Goal: Task Accomplishment & Management: Use online tool/utility

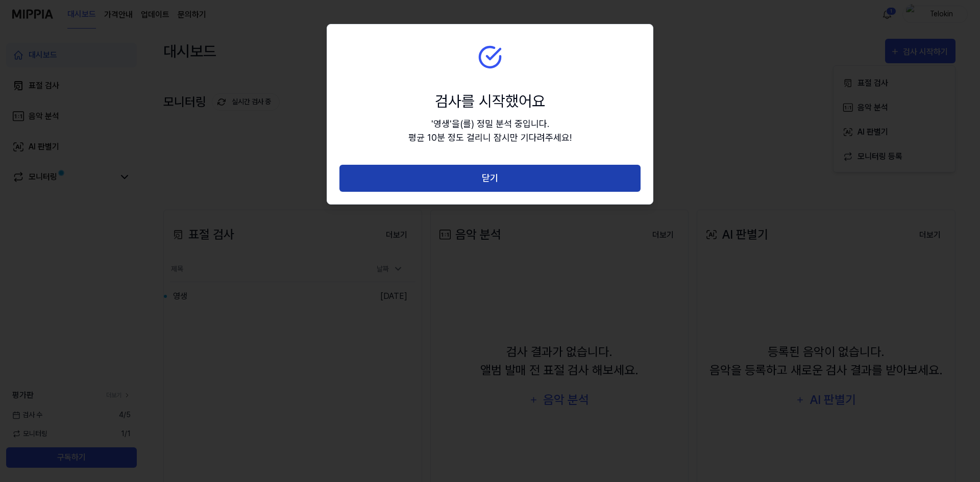
click at [548, 177] on button "닫기" at bounding box center [490, 178] width 301 height 27
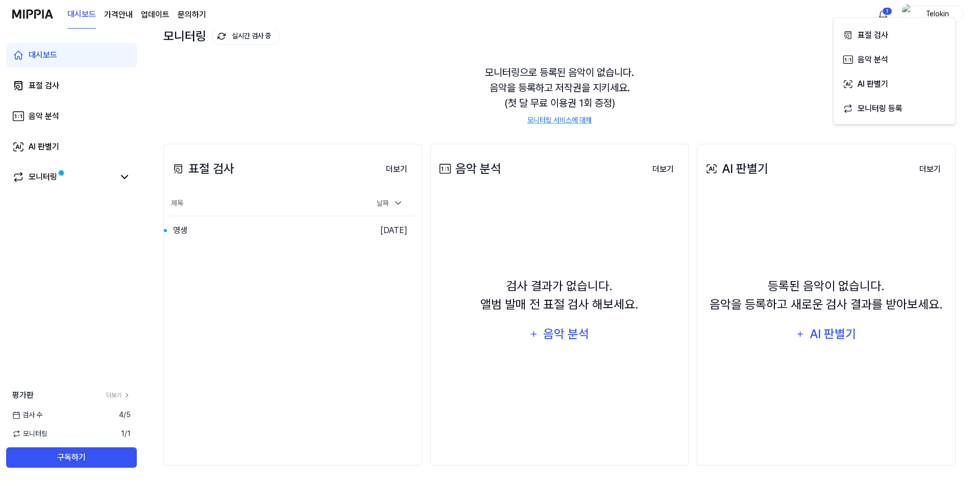
scroll to position [70, 0]
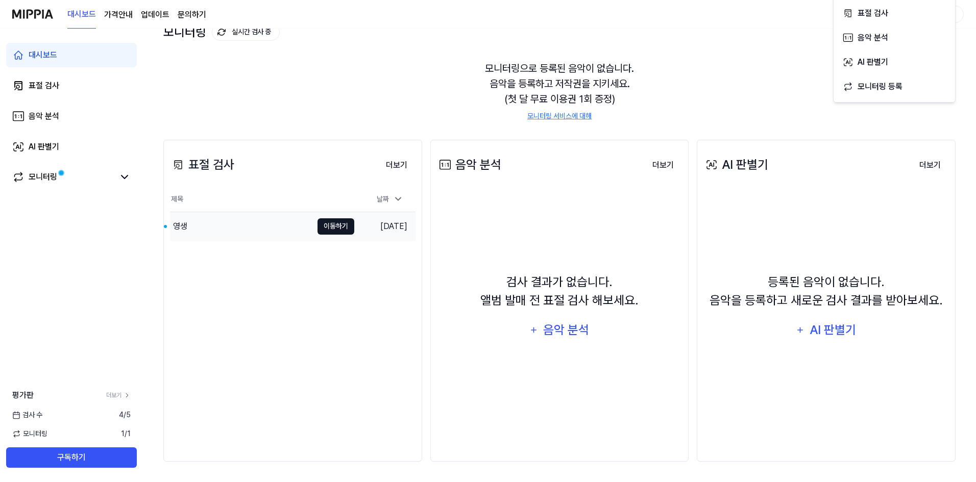
click at [348, 221] on button "이동하기" at bounding box center [336, 227] width 37 height 16
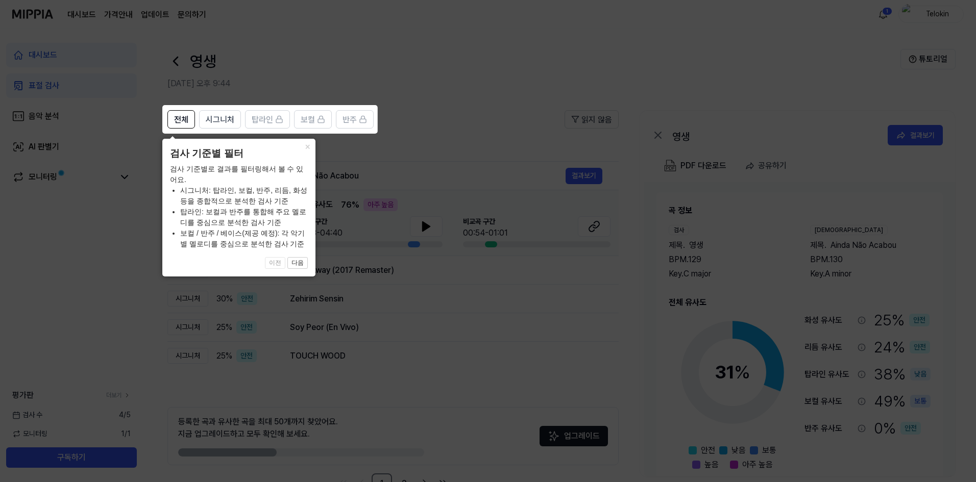
click at [443, 179] on icon at bounding box center [490, 241] width 980 height 482
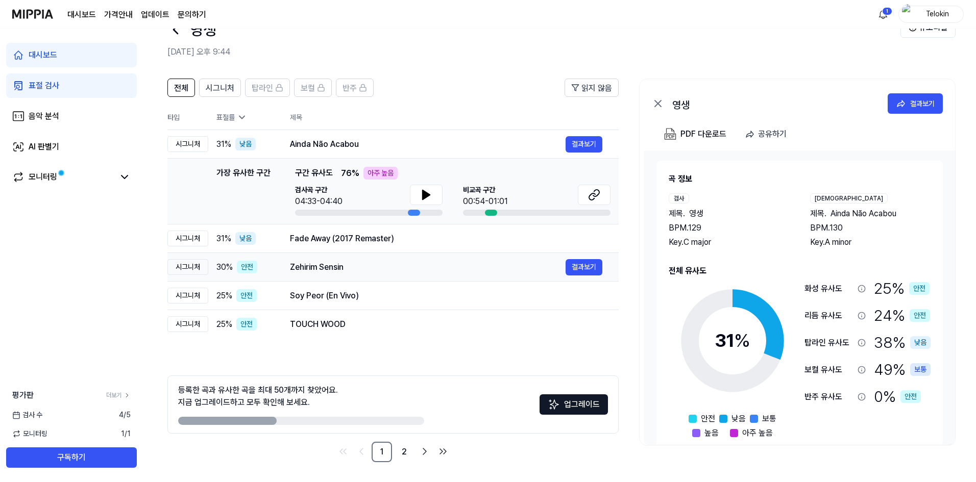
scroll to position [32, 0]
click at [388, 246] on div "Fade Away (2017 Remaster) 결과보기" at bounding box center [446, 238] width 312 height 16
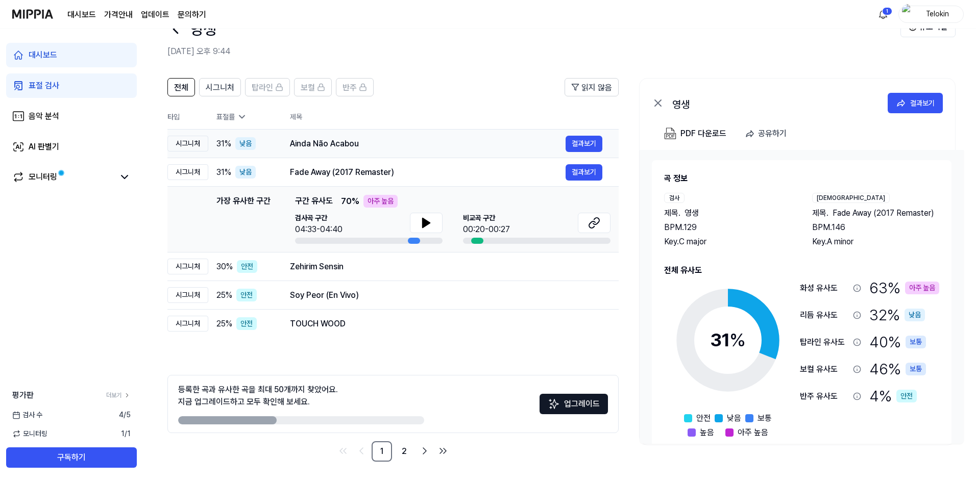
click at [319, 146] on div "Ainda Não Acabou" at bounding box center [428, 144] width 276 height 12
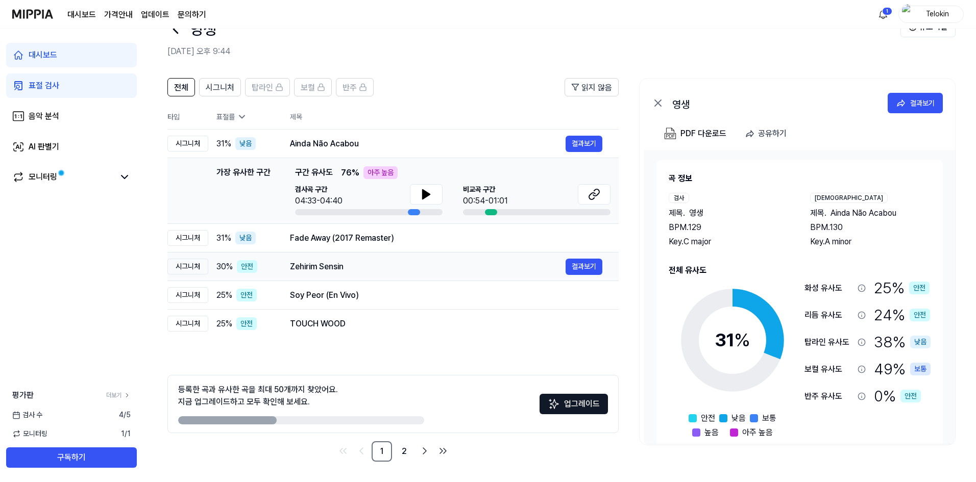
click at [342, 279] on td "Zehirim Sensin 결과보기" at bounding box center [446, 267] width 345 height 29
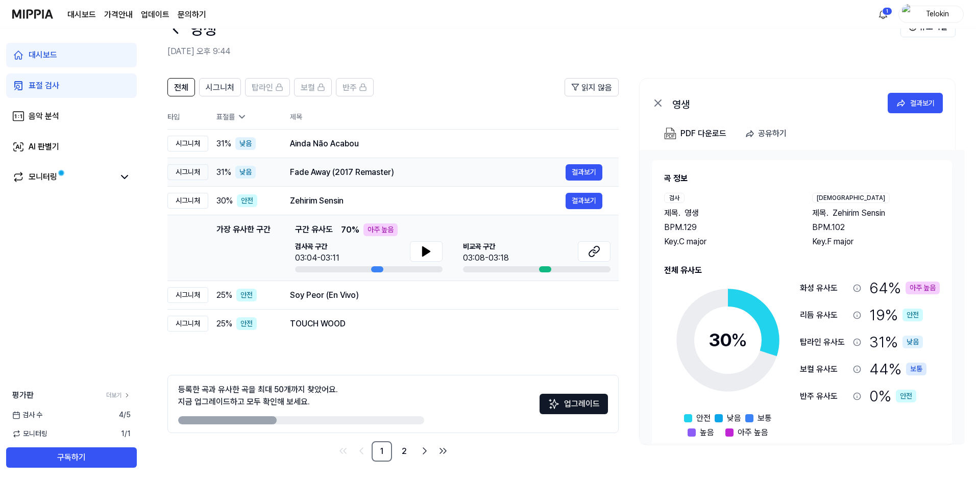
click at [365, 175] on div "Fade Away (2017 Remaster)" at bounding box center [428, 172] width 276 height 12
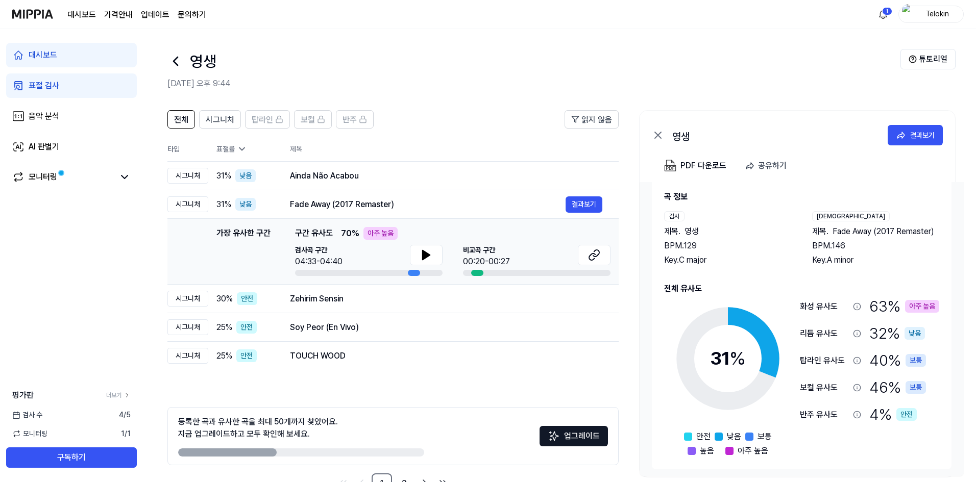
scroll to position [17, 0]
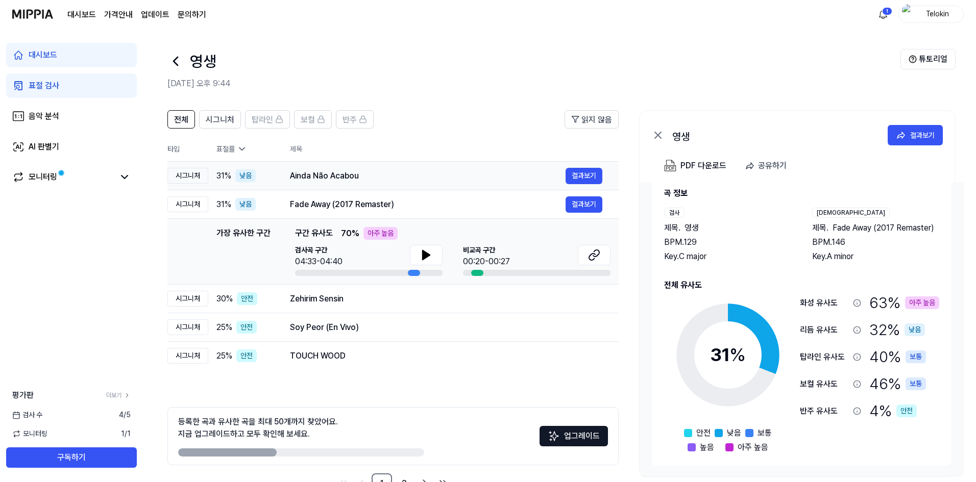
click at [383, 170] on div "Ainda Não Acabou" at bounding box center [428, 176] width 276 height 12
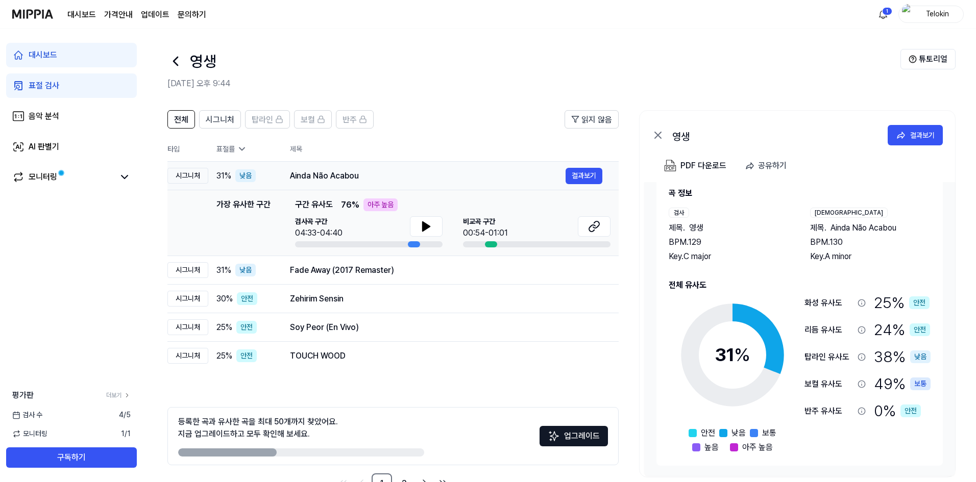
click at [397, 176] on div "Ainda Não Acabou" at bounding box center [428, 176] width 276 height 12
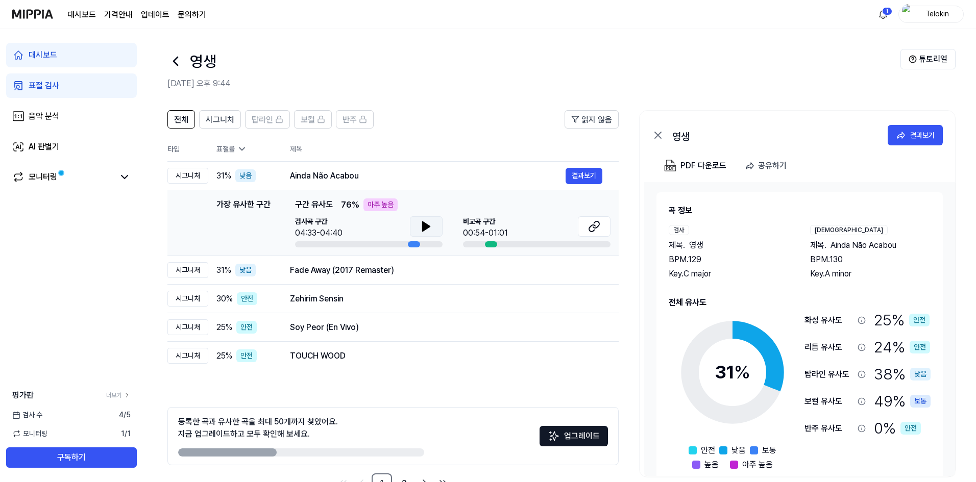
click at [425, 231] on icon at bounding box center [426, 227] width 12 height 12
click at [493, 246] on div at bounding box center [491, 244] width 12 height 6
click at [594, 230] on icon at bounding box center [592, 228] width 6 height 7
click at [421, 265] on div "Fade Away (2017 Remaster)" at bounding box center [428, 270] width 276 height 12
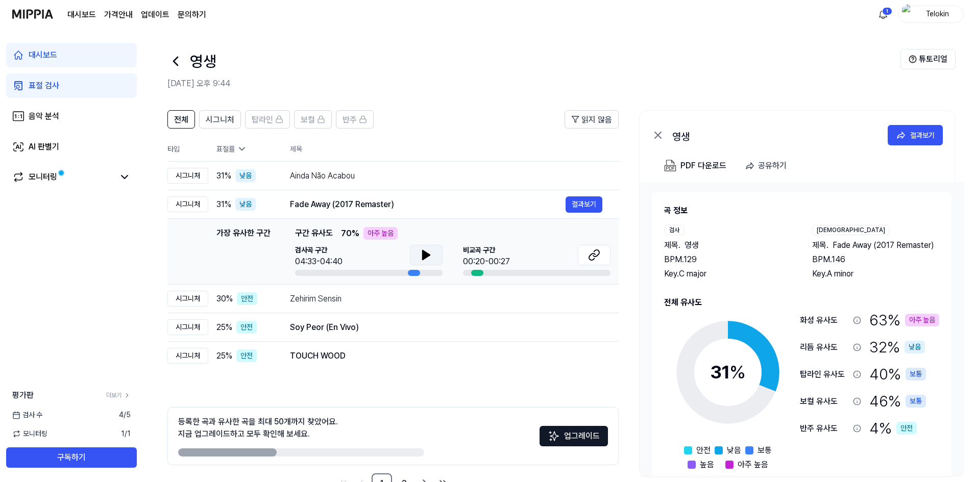
click at [427, 257] on icon at bounding box center [426, 255] width 7 height 9
click at [603, 262] on button at bounding box center [594, 255] width 33 height 20
click at [351, 299] on div "Zehirim Sensin" at bounding box center [428, 299] width 276 height 12
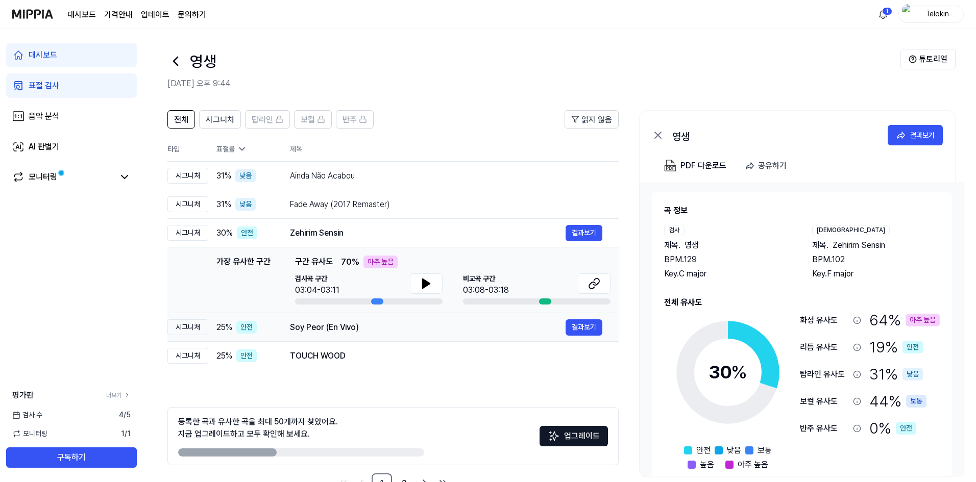
click at [365, 320] on div "Soy Peor (En Vivo) 결과보기" at bounding box center [446, 328] width 312 height 16
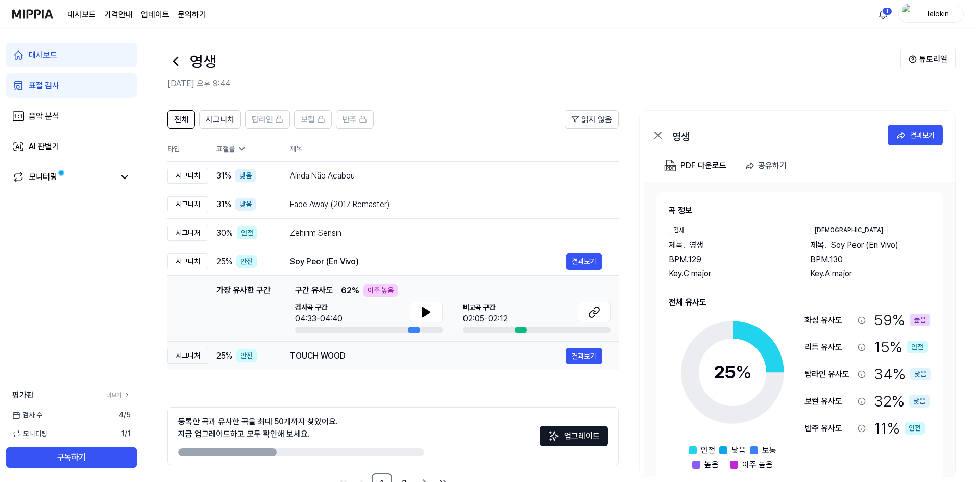
click at [382, 351] on div "TOUCH WOOD" at bounding box center [428, 356] width 276 height 12
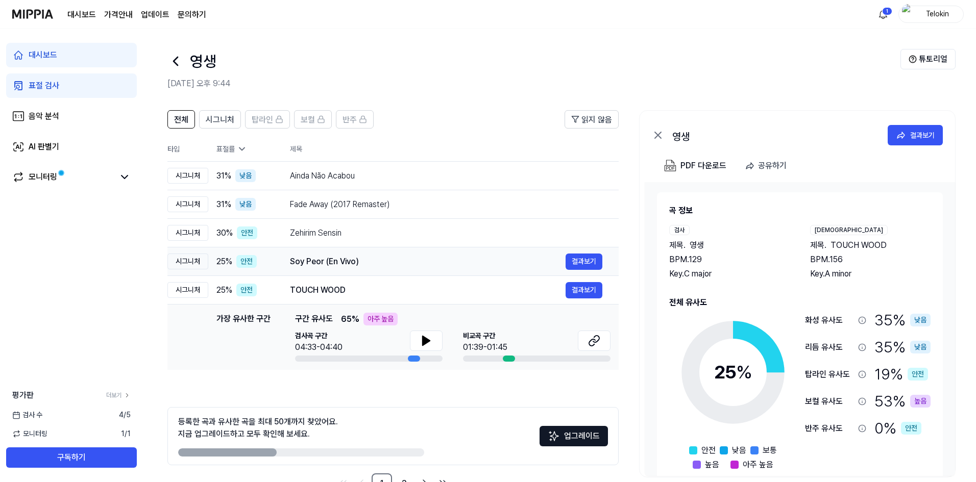
click at [359, 269] on div "Soy Peor (En Vivo) 결과보기" at bounding box center [446, 262] width 312 height 16
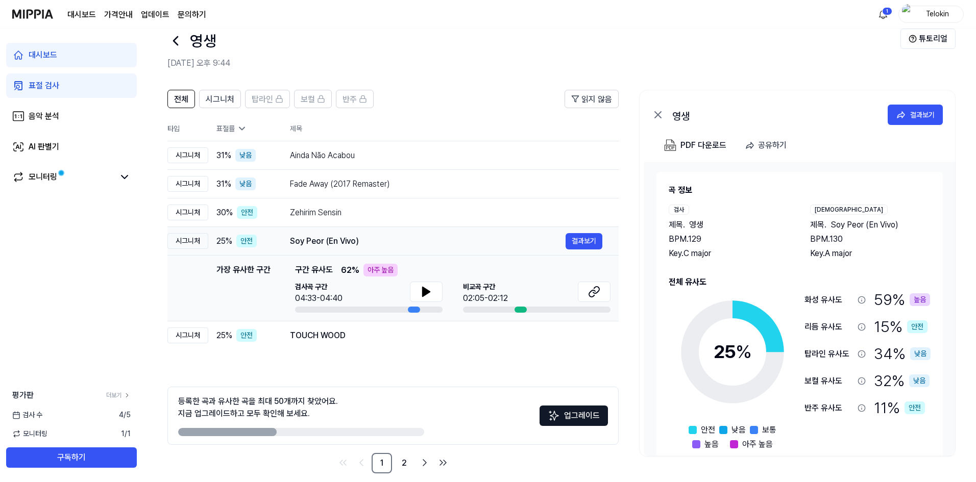
scroll to position [32, 0]
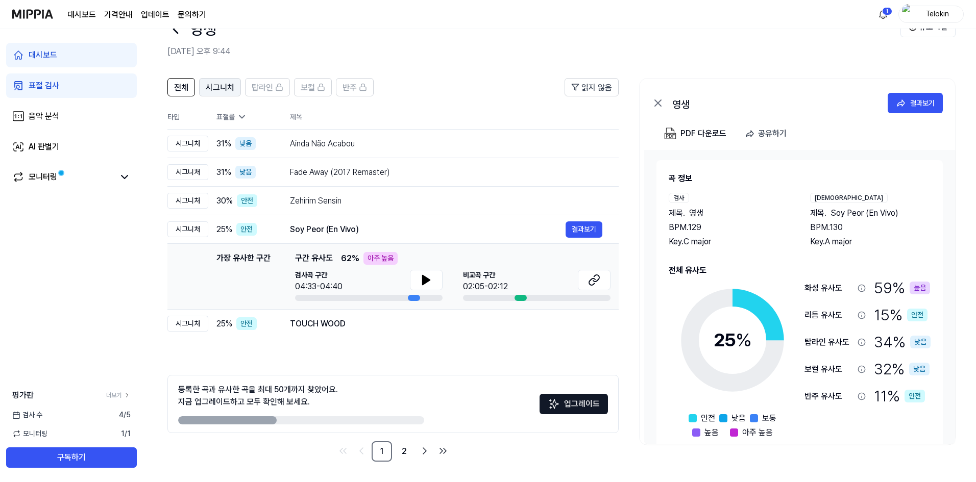
click at [222, 92] on span "시그니처" at bounding box center [220, 88] width 29 height 12
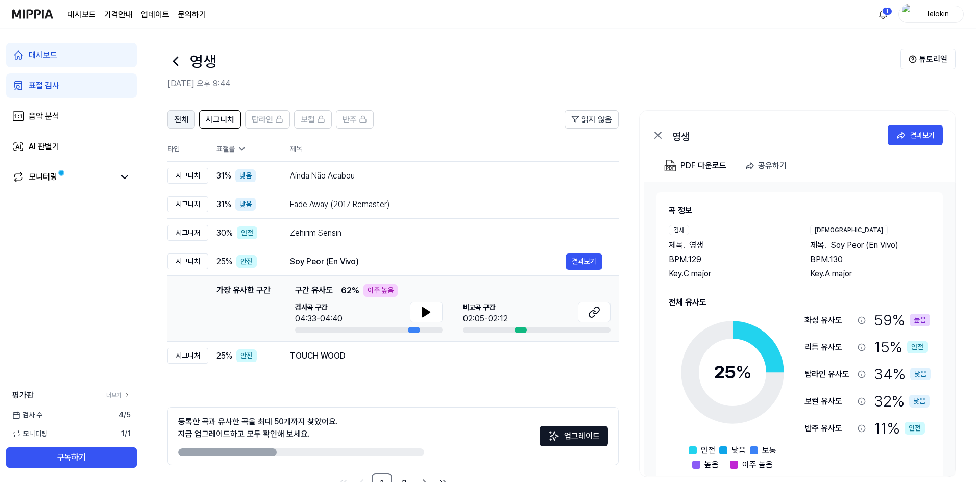
click at [186, 120] on span "전체" at bounding box center [181, 120] width 14 height 12
click at [908, 57] on button "튜토리얼" at bounding box center [928, 59] width 55 height 20
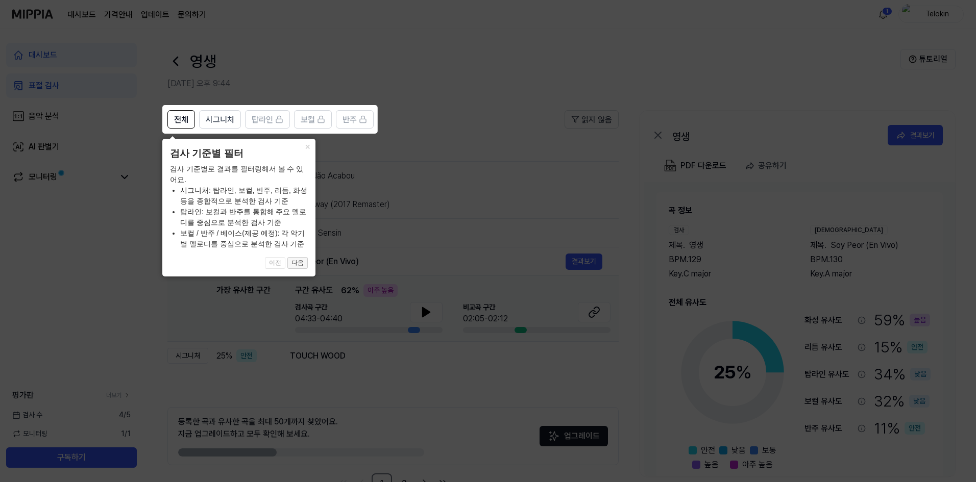
click at [303, 258] on button "다음" at bounding box center [297, 263] width 20 height 12
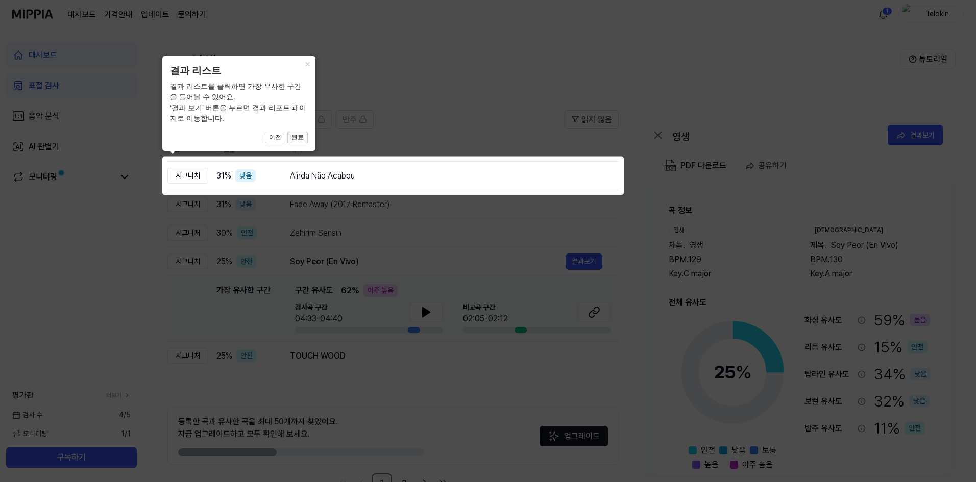
click at [298, 140] on button "완료" at bounding box center [297, 138] width 20 height 12
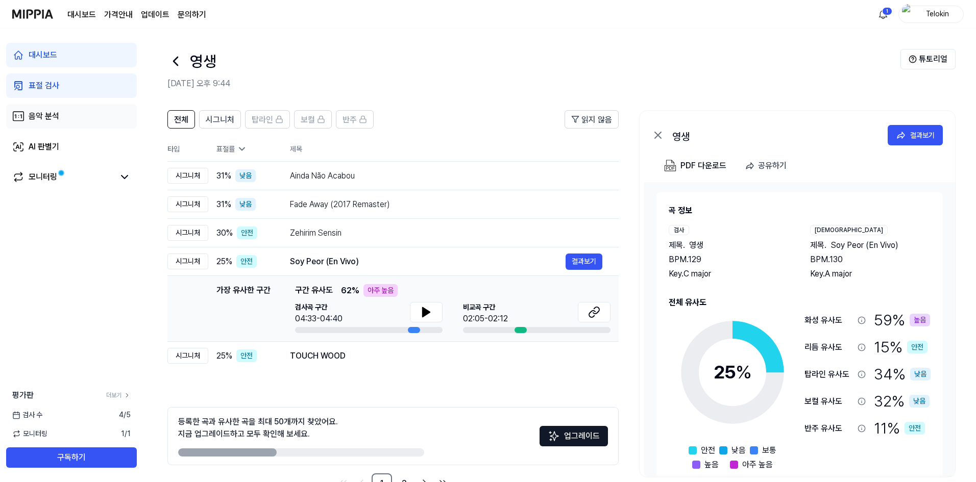
click at [79, 113] on link "음악 분석" at bounding box center [71, 116] width 131 height 25
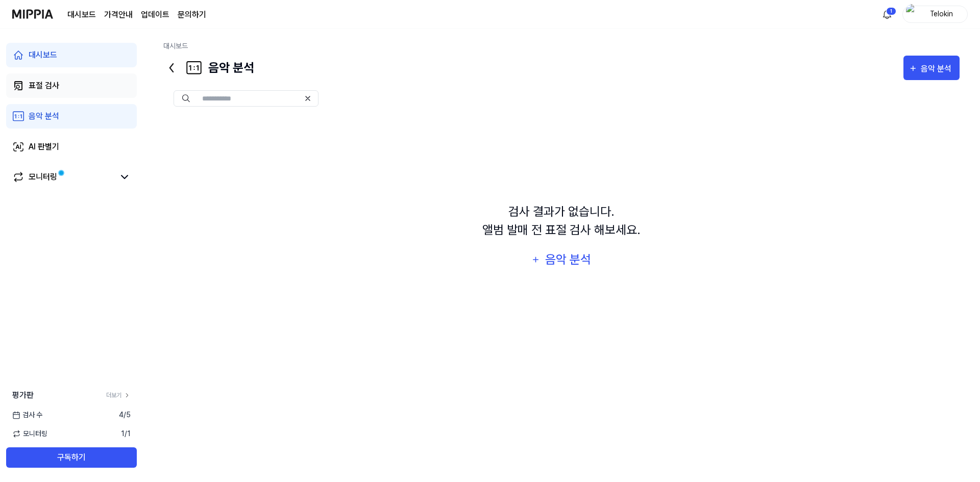
click at [87, 88] on link "표절 검사" at bounding box center [71, 86] width 131 height 25
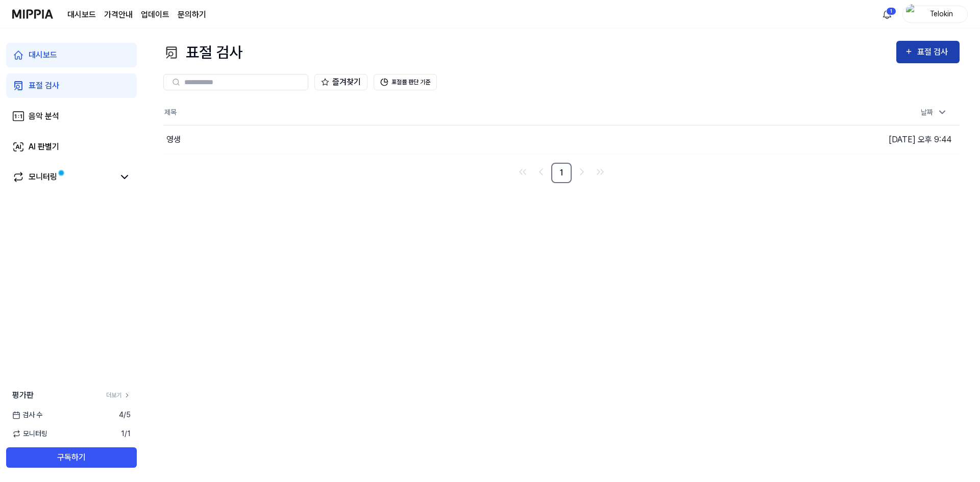
click at [926, 45] on button "표절 검사" at bounding box center [928, 52] width 63 height 22
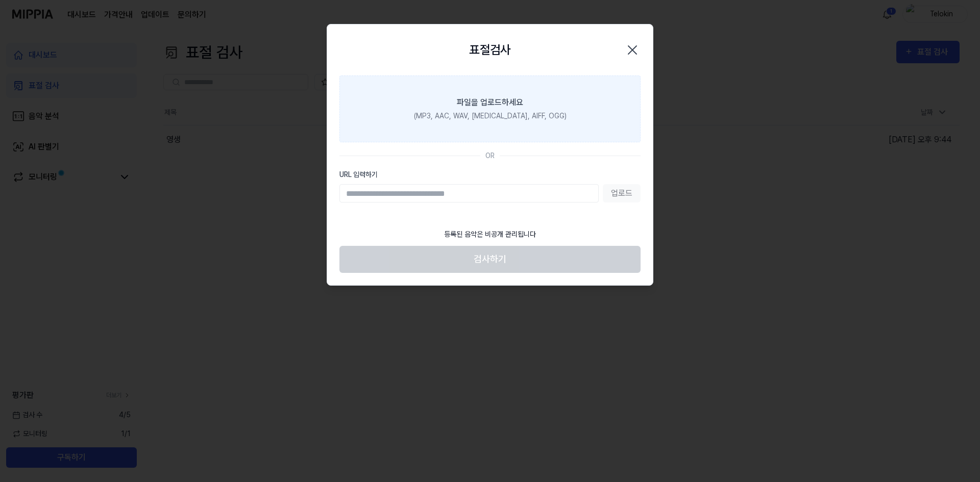
click at [514, 114] on div "(MP3, AAC, WAV, [MEDICAL_DATA], AIFF, OGG)" at bounding box center [490, 116] width 153 height 11
click at [0, 0] on input "파일을 업로드하세요 (MP3, AAC, WAV, [MEDICAL_DATA], AIFF, OGG)" at bounding box center [0, 0] width 0 height 0
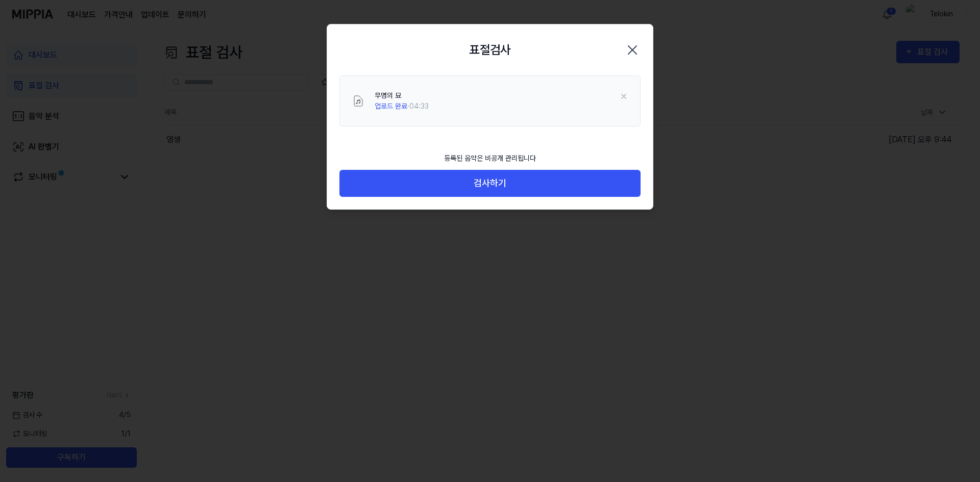
click at [530, 194] on button "검사하기" at bounding box center [490, 183] width 301 height 27
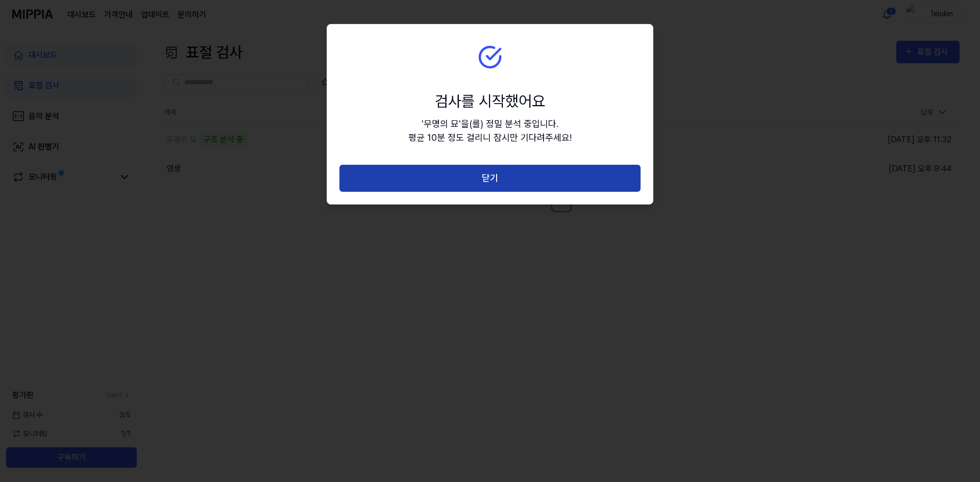
click at [538, 175] on button "닫기" at bounding box center [490, 178] width 301 height 27
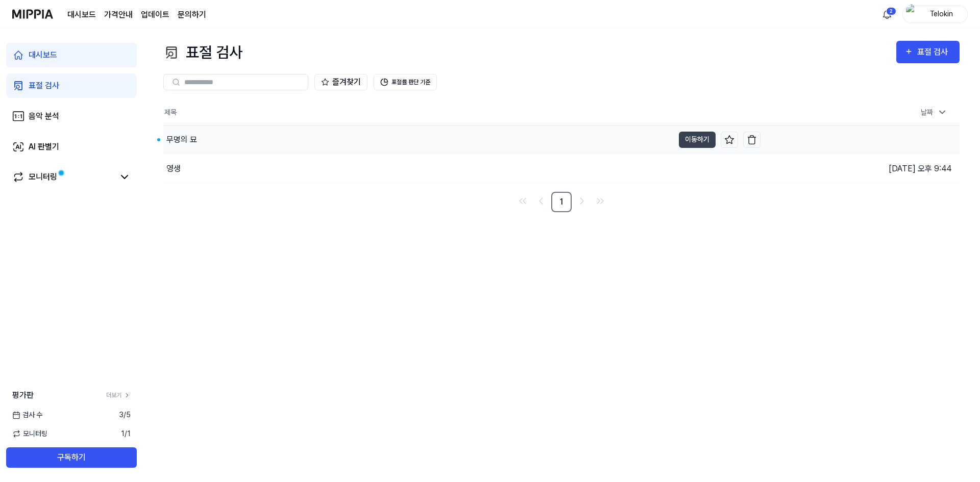
click at [204, 140] on div "무명의 묘" at bounding box center [418, 140] width 511 height 29
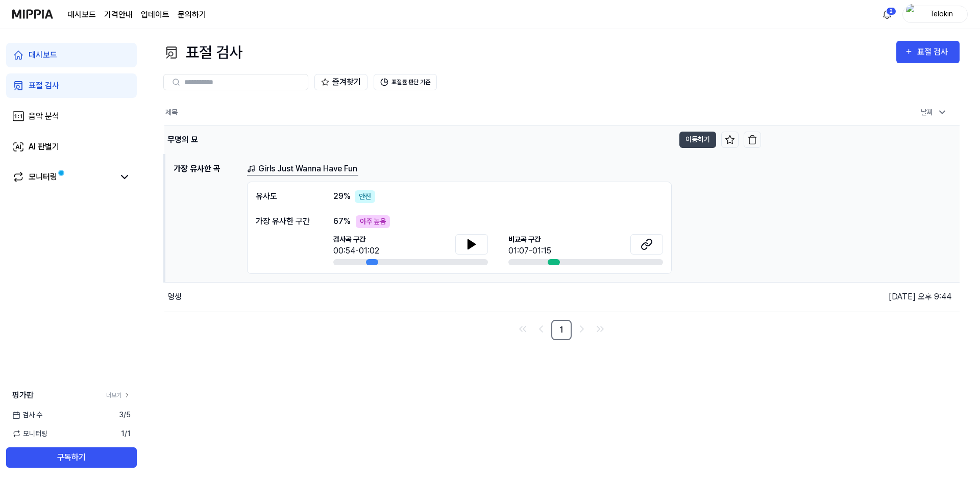
click at [700, 149] on td "무명의 묘 이동하기" at bounding box center [462, 140] width 597 height 29
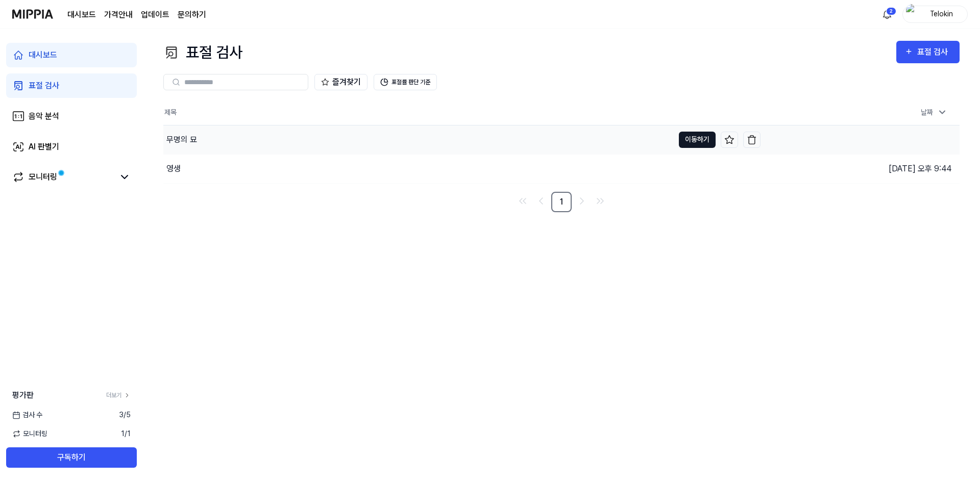
click at [689, 144] on button "이동하기" at bounding box center [697, 140] width 37 height 16
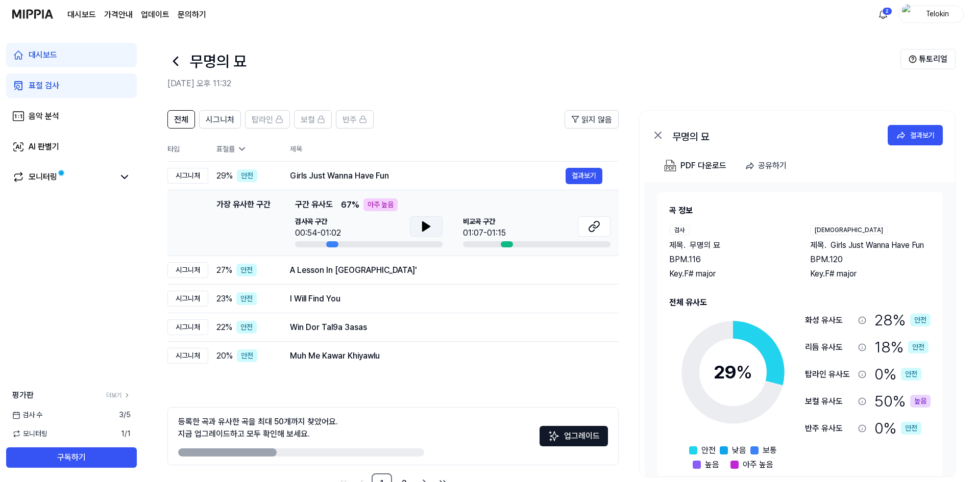
click at [432, 229] on icon at bounding box center [426, 227] width 12 height 12
click at [598, 228] on icon at bounding box center [594, 227] width 12 height 12
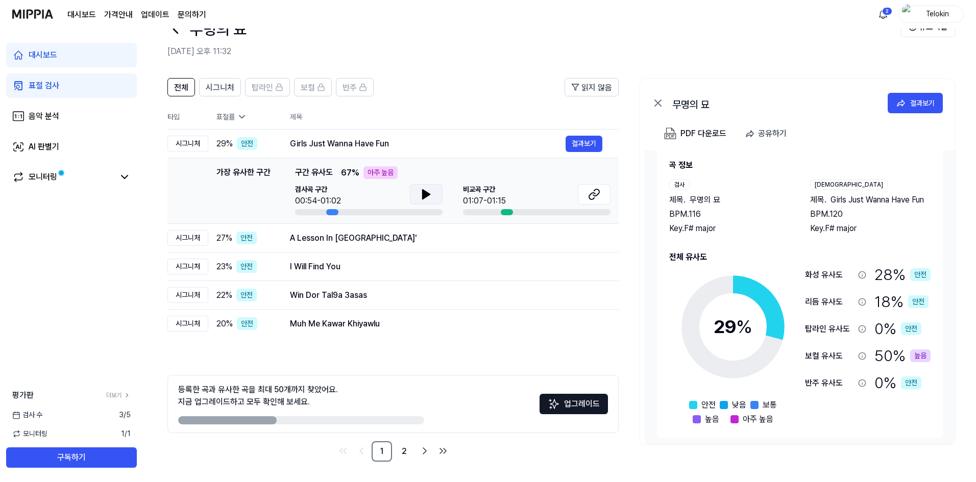
scroll to position [17, 0]
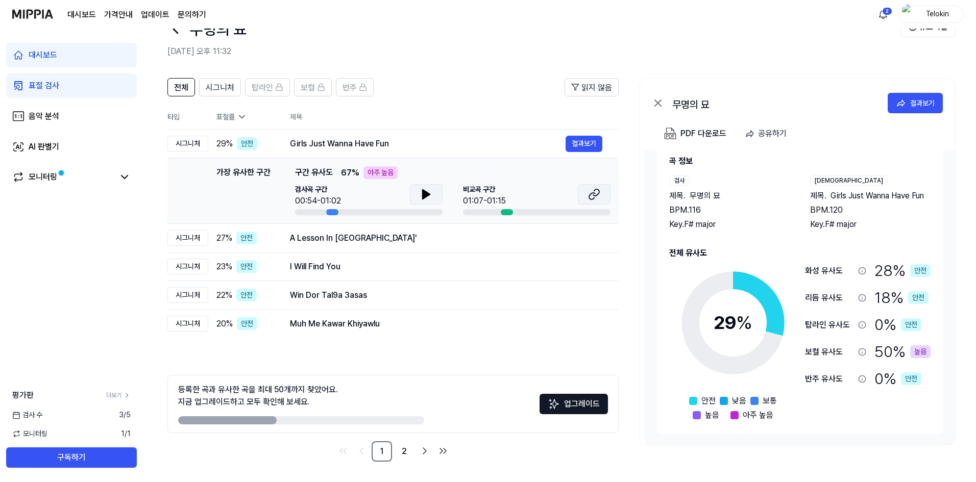
click at [603, 200] on button at bounding box center [594, 194] width 33 height 20
click at [340, 240] on div "A Lesson In [GEOGRAPHIC_DATA]'" at bounding box center [428, 238] width 276 height 12
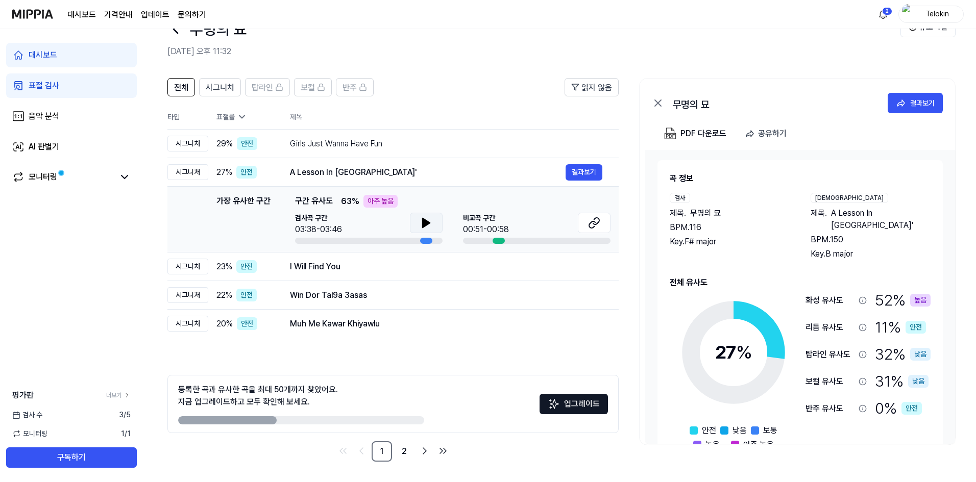
click at [435, 224] on button at bounding box center [426, 223] width 33 height 20
click at [586, 224] on button at bounding box center [594, 223] width 33 height 20
click at [299, 257] on td "I Will Find You 결과보기" at bounding box center [446, 267] width 345 height 29
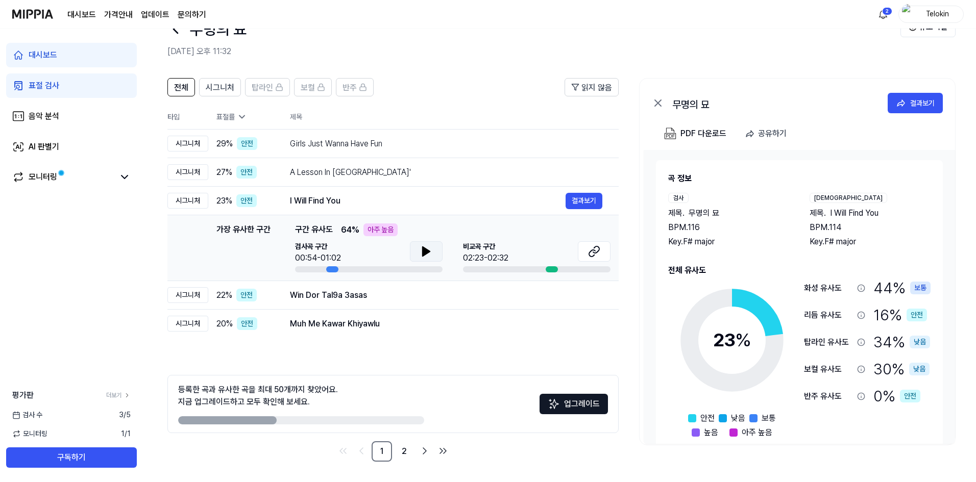
click at [434, 255] on button at bounding box center [426, 251] width 33 height 20
click at [599, 250] on icon at bounding box center [596, 250] width 6 height 7
click at [368, 293] on div "Win Dor Tal9a 3asas" at bounding box center [428, 295] width 276 height 12
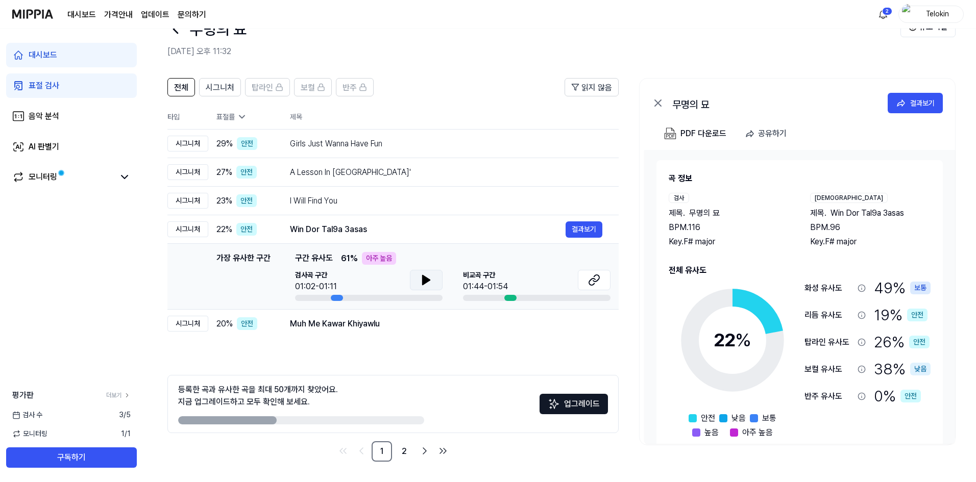
click at [426, 277] on icon at bounding box center [426, 280] width 12 height 12
click at [603, 277] on button at bounding box center [594, 280] width 33 height 20
click at [352, 318] on div "Muh Me Kawar Khiyawlu" at bounding box center [428, 324] width 276 height 12
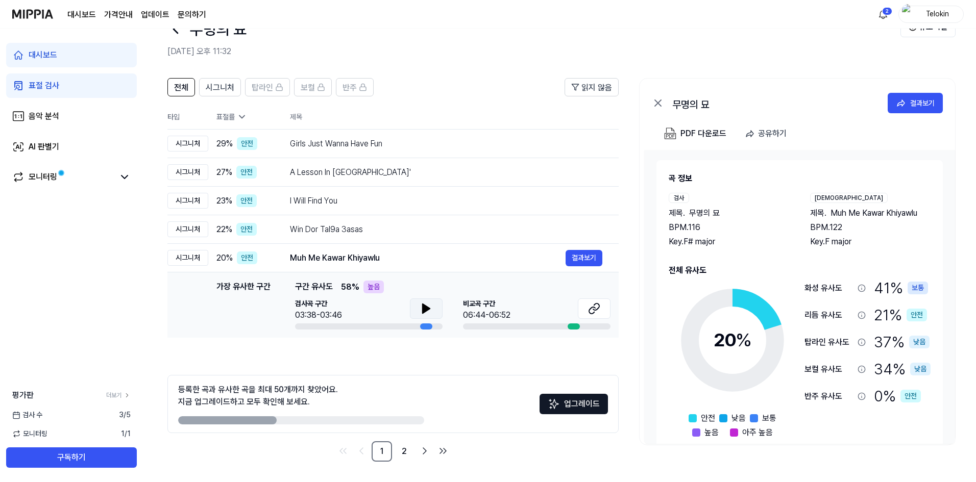
click at [423, 310] on icon at bounding box center [426, 308] width 7 height 9
click at [588, 307] on button at bounding box center [594, 309] width 33 height 20
click at [407, 452] on link "2" at bounding box center [404, 452] width 20 height 20
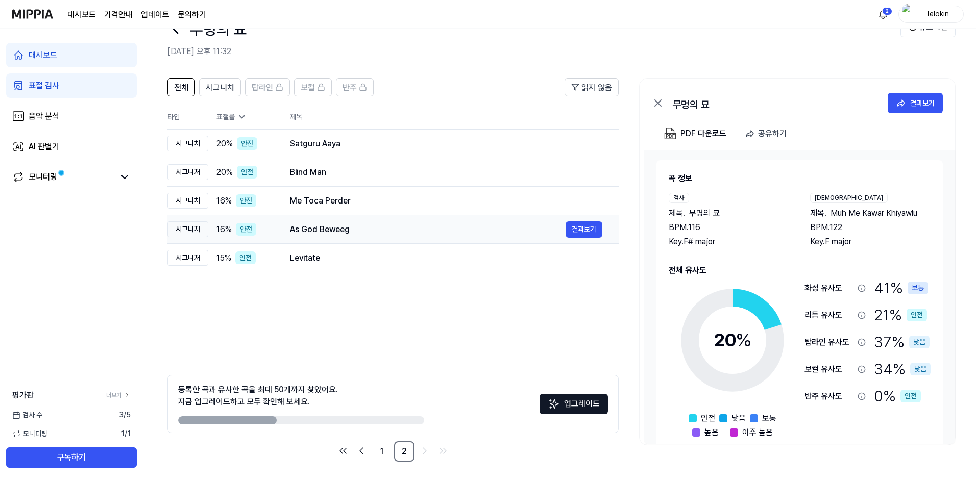
click at [374, 229] on div "As God Beweeg" at bounding box center [428, 230] width 276 height 12
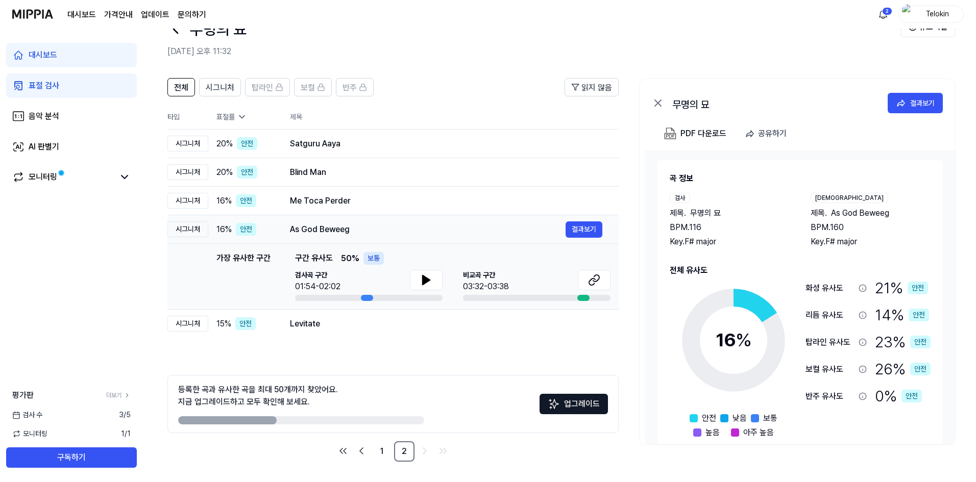
click at [374, 229] on div "As God Beweeg" at bounding box center [428, 230] width 276 height 12
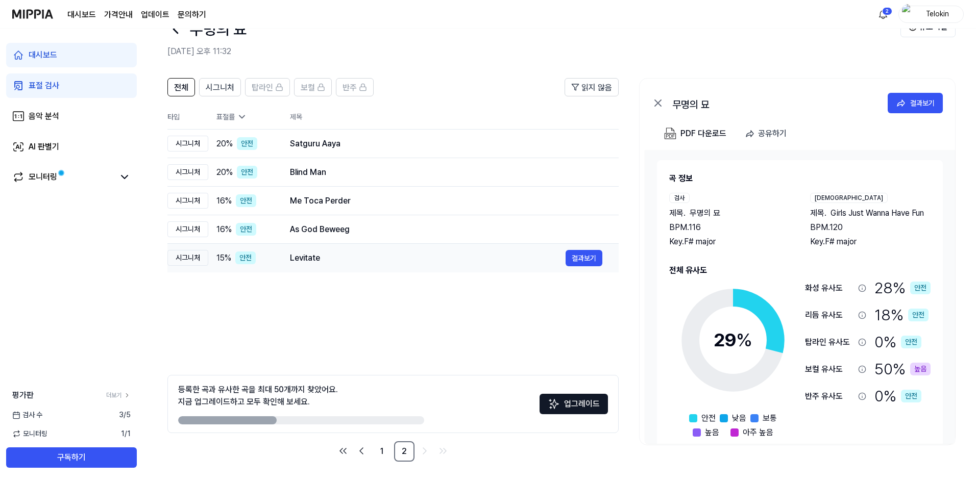
click at [349, 267] on td "Levitate 결과보기" at bounding box center [446, 258] width 345 height 29
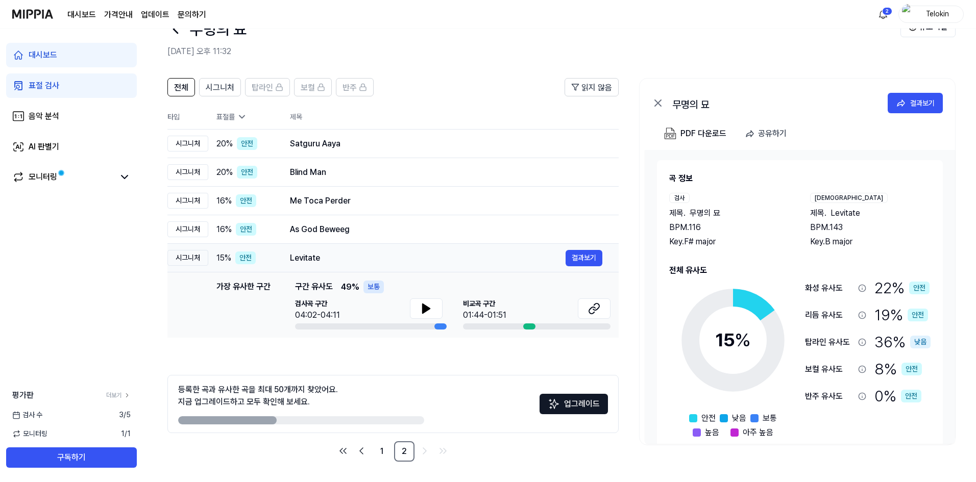
click at [351, 264] on div "Levitate" at bounding box center [428, 258] width 276 height 12
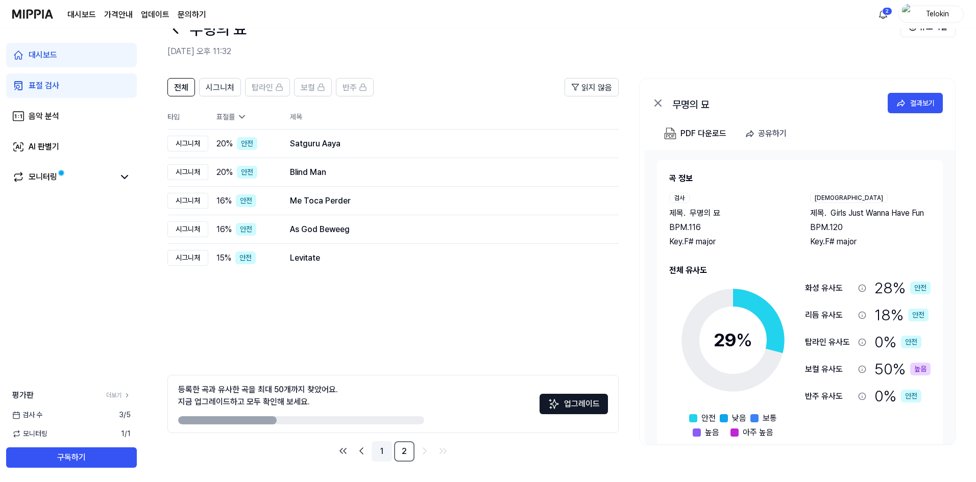
click at [381, 456] on link "1" at bounding box center [382, 452] width 20 height 20
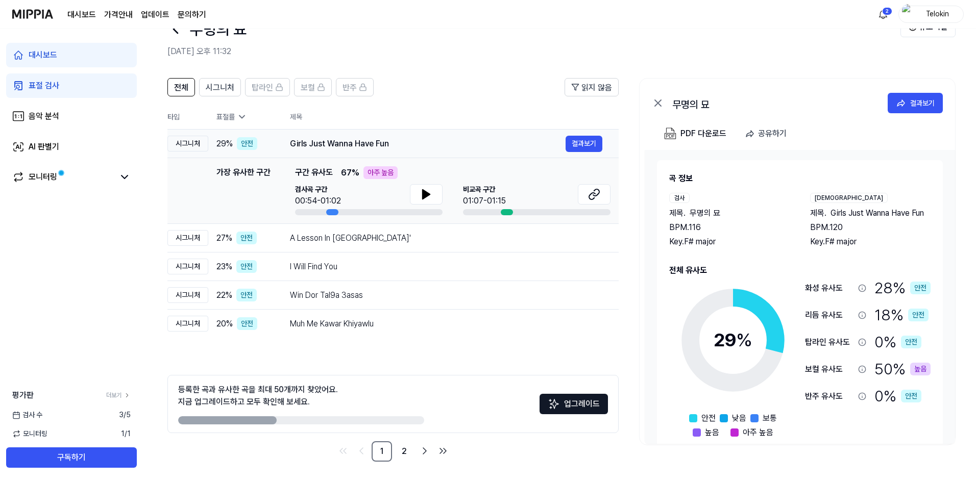
click at [464, 133] on td "Girls Just Wanna Have Fun 결과보기" at bounding box center [446, 144] width 345 height 29
click at [420, 240] on div "A Lesson In [GEOGRAPHIC_DATA]'" at bounding box center [428, 238] width 276 height 12
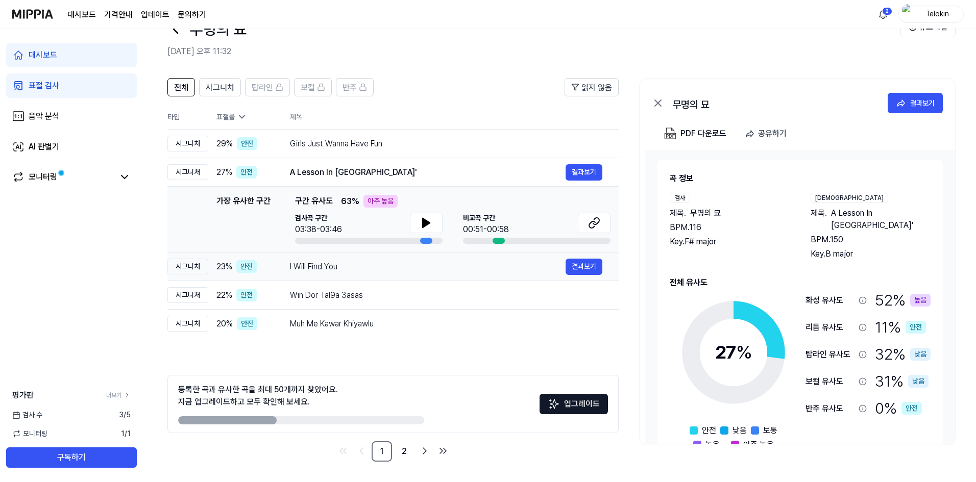
click at [405, 266] on div "I Will Find You" at bounding box center [428, 267] width 276 height 12
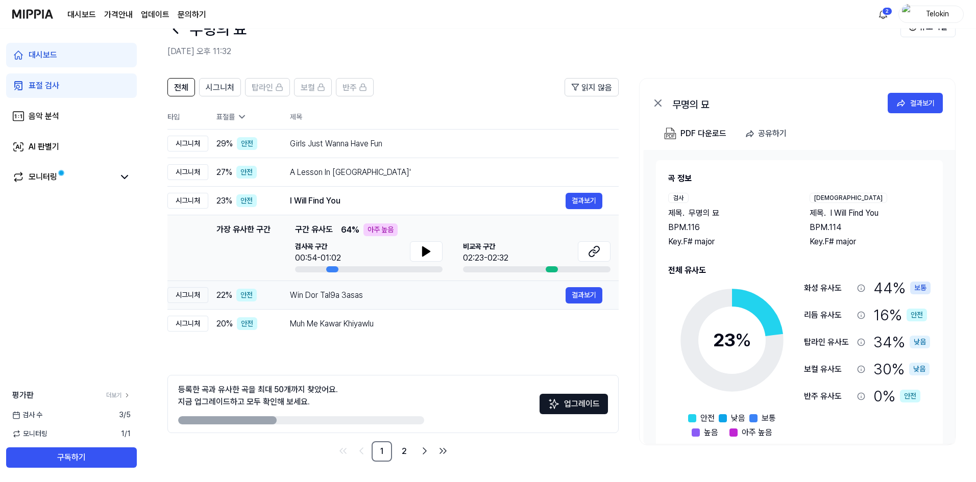
click at [397, 301] on div "Win Dor Tal9a 3asas" at bounding box center [428, 295] width 276 height 12
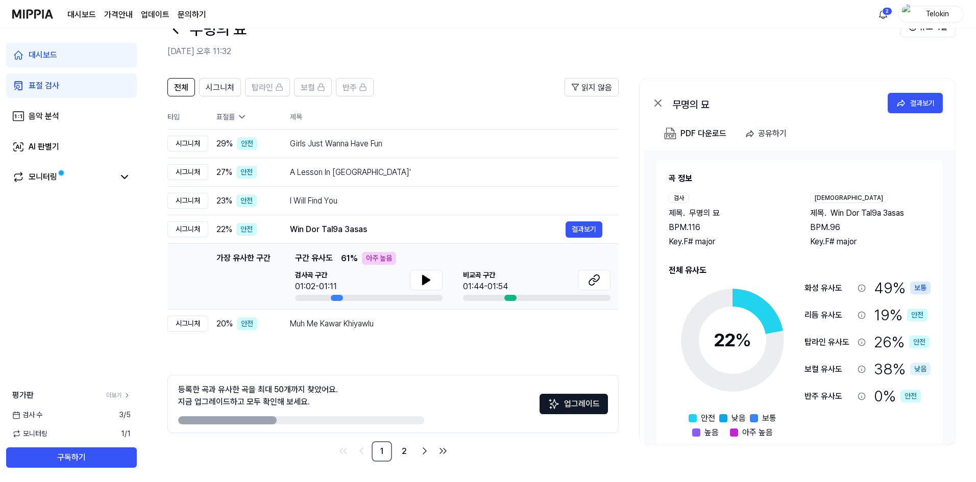
click at [391, 342] on div "전체 시그니처 탑라인 보컬 반주 읽지 않음 전체 시그니처 탑라인 보컬 반주 타입 표절률 제목 표절률 읽지 않음 시그니처 29 % 안전 Girl…" at bounding box center [392, 270] width 451 height 384
click at [401, 310] on td "Muh Me Kawar Khiyawlu 결과보기" at bounding box center [446, 324] width 345 height 29
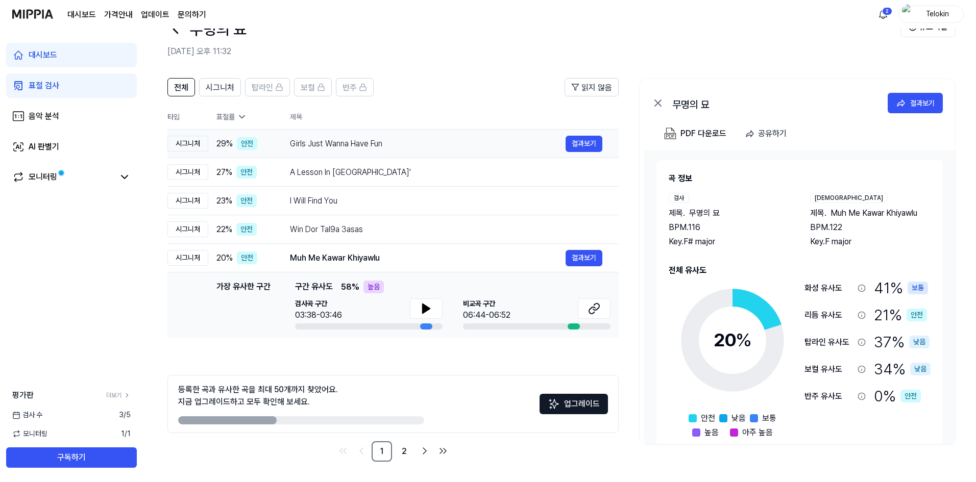
click at [438, 142] on div "Girls Just Wanna Have Fun" at bounding box center [428, 144] width 276 height 12
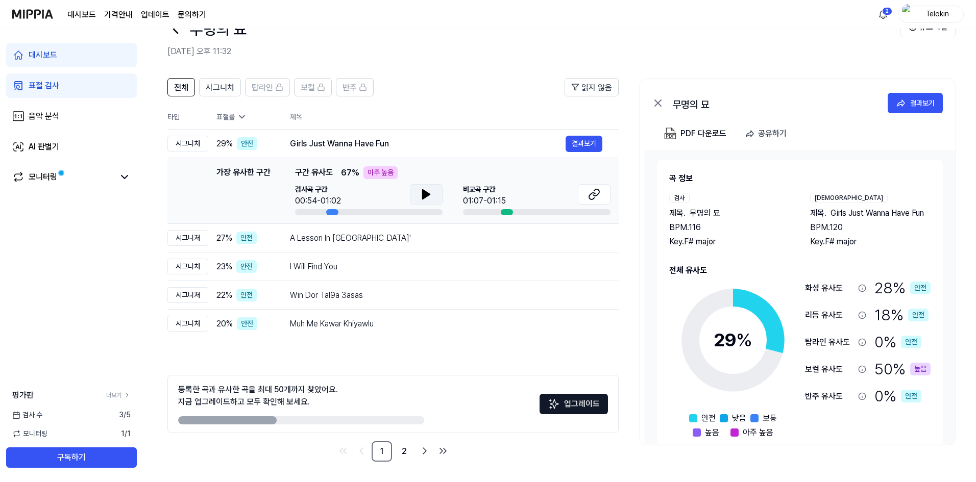
click at [420, 200] on icon at bounding box center [426, 194] width 12 height 12
click at [596, 190] on icon at bounding box center [596, 192] width 6 height 7
click at [69, 85] on link "표절 검사" at bounding box center [71, 86] width 131 height 25
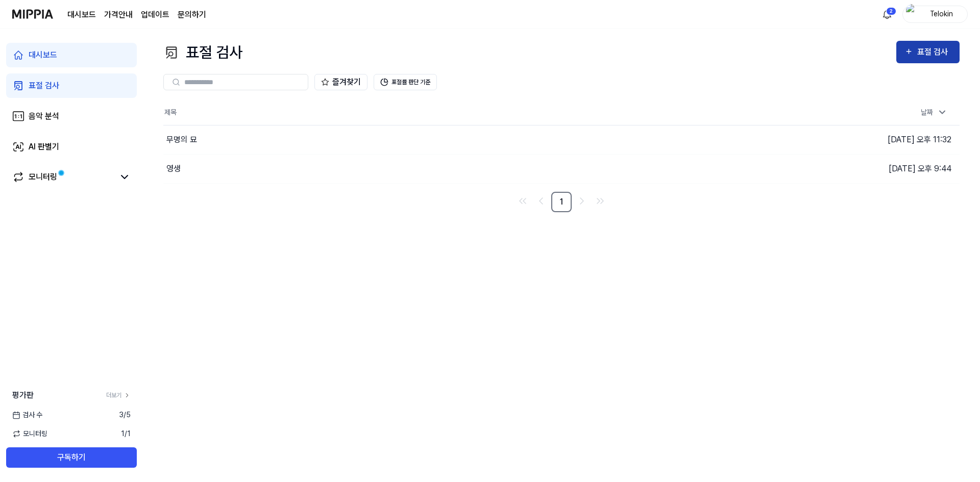
click at [912, 52] on icon "button" at bounding box center [909, 51] width 9 height 12
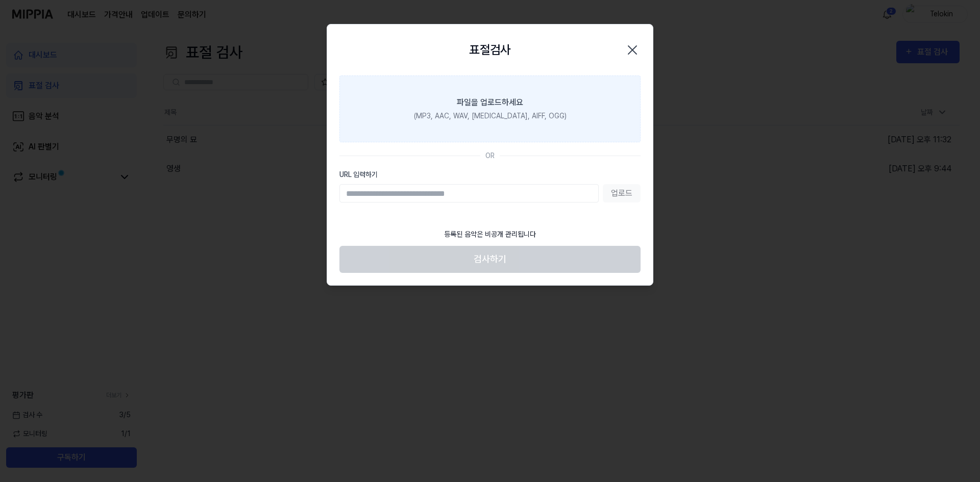
click at [566, 118] on label "파일을 업로드하세요 (MP3, AAC, WAV, [MEDICAL_DATA], AIFF, OGG)" at bounding box center [490, 109] width 301 height 67
click at [0, 0] on input "파일을 업로드하세요 (MP3, AAC, WAV, [MEDICAL_DATA], AIFF, OGG)" at bounding box center [0, 0] width 0 height 0
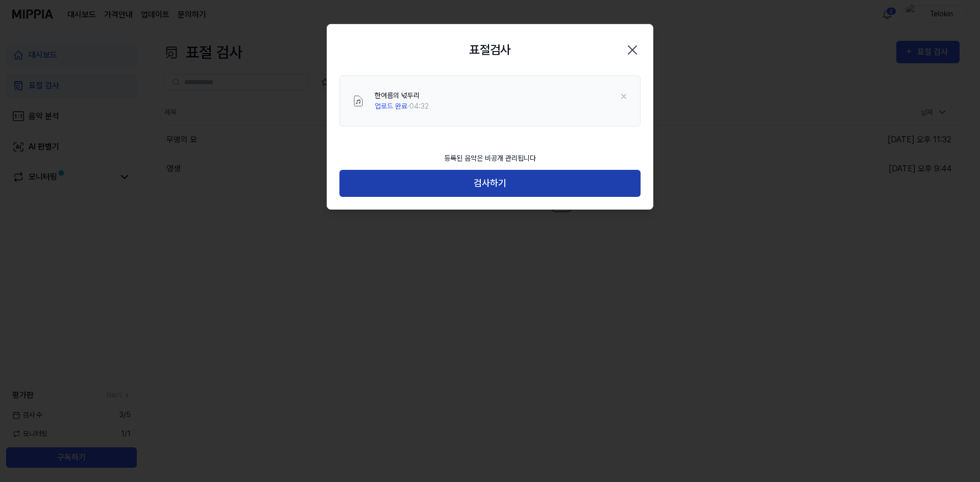
click at [566, 179] on button "검사하기" at bounding box center [490, 183] width 301 height 27
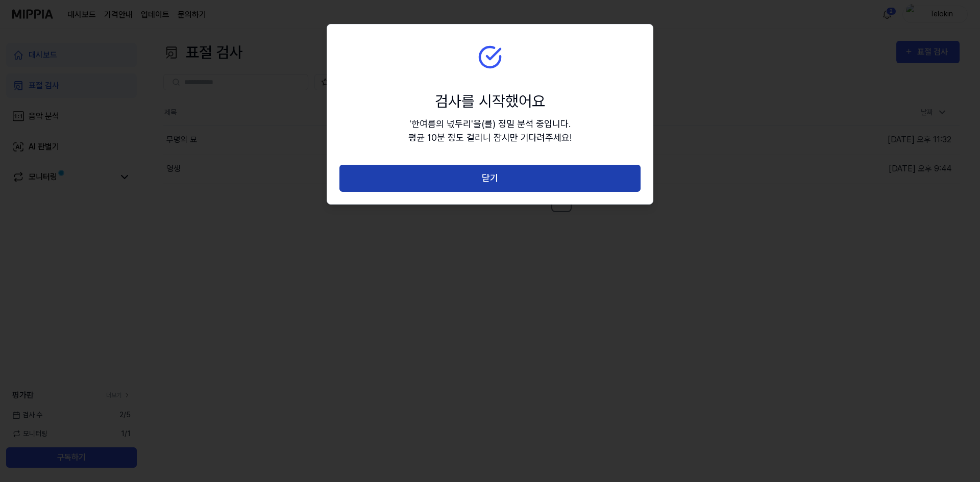
click at [540, 177] on button "닫기" at bounding box center [490, 178] width 301 height 27
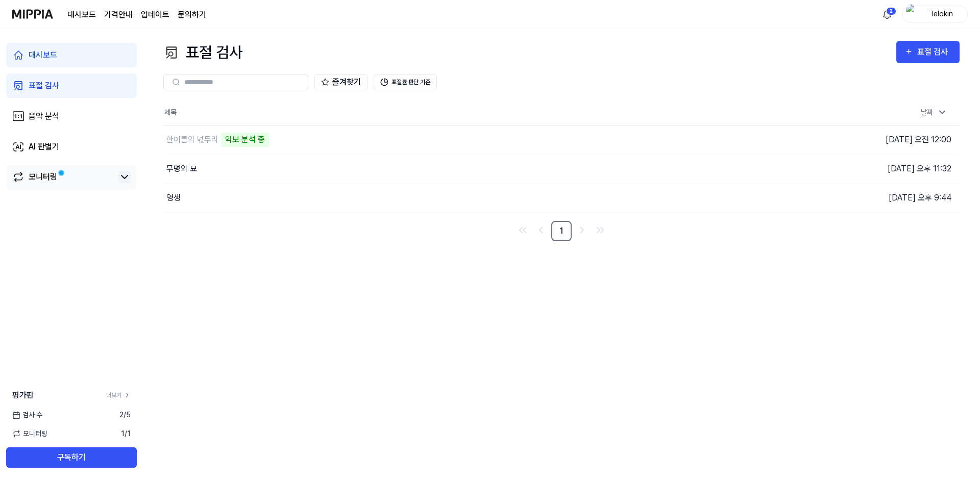
click at [123, 177] on icon at bounding box center [125, 177] width 6 height 3
click at [123, 177] on icon at bounding box center [124, 177] width 12 height 12
click at [38, 169] on div "모니터링" at bounding box center [71, 177] width 131 height 25
click at [47, 182] on div "모니터링" at bounding box center [43, 177] width 29 height 12
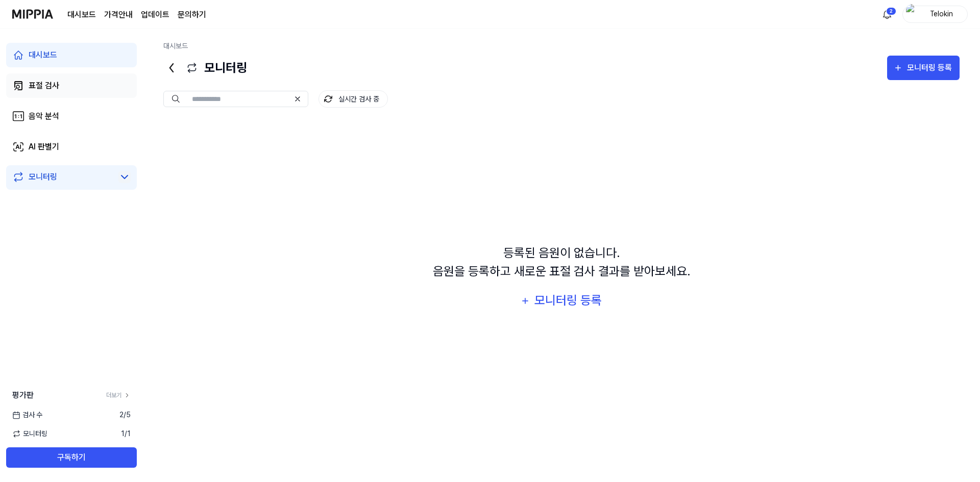
click at [74, 93] on link "표절 검사" at bounding box center [71, 86] width 131 height 25
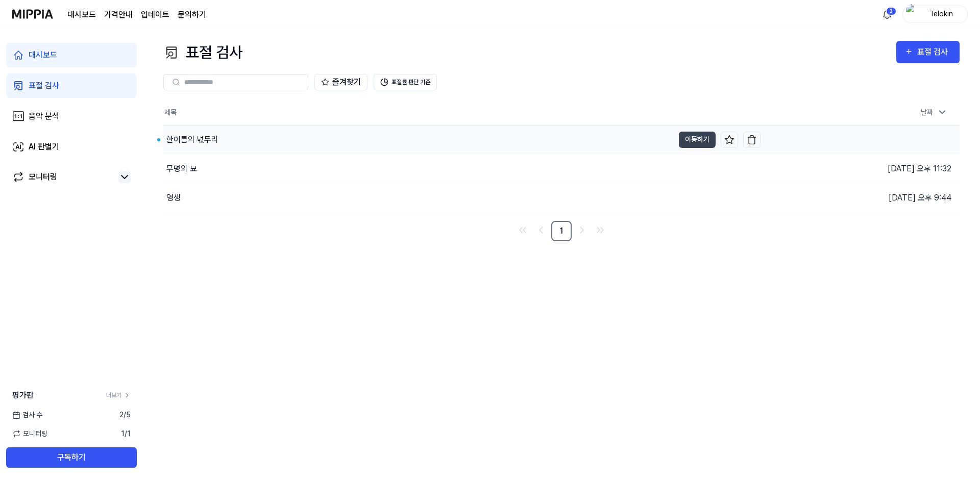
click at [701, 128] on td "한여름의 넋두리 이동하기" at bounding box center [461, 140] width 597 height 29
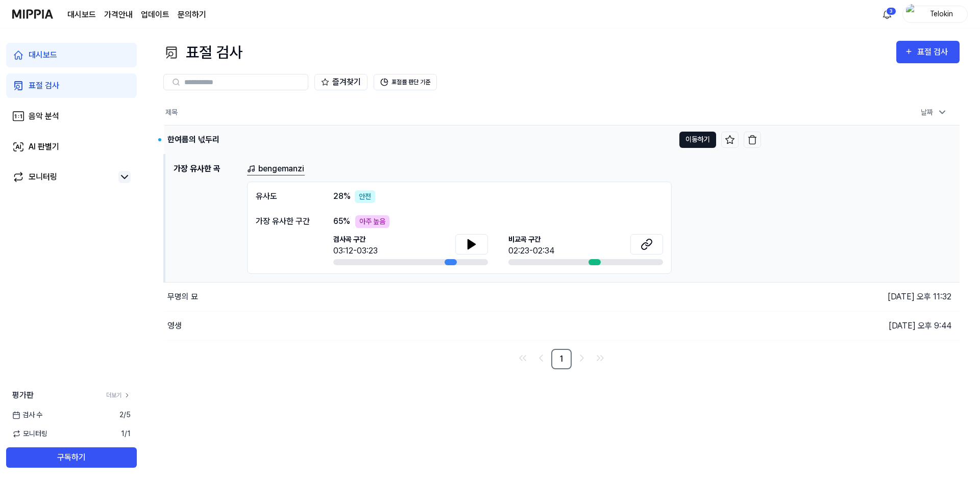
click at [700, 139] on button "이동하기" at bounding box center [698, 140] width 37 height 16
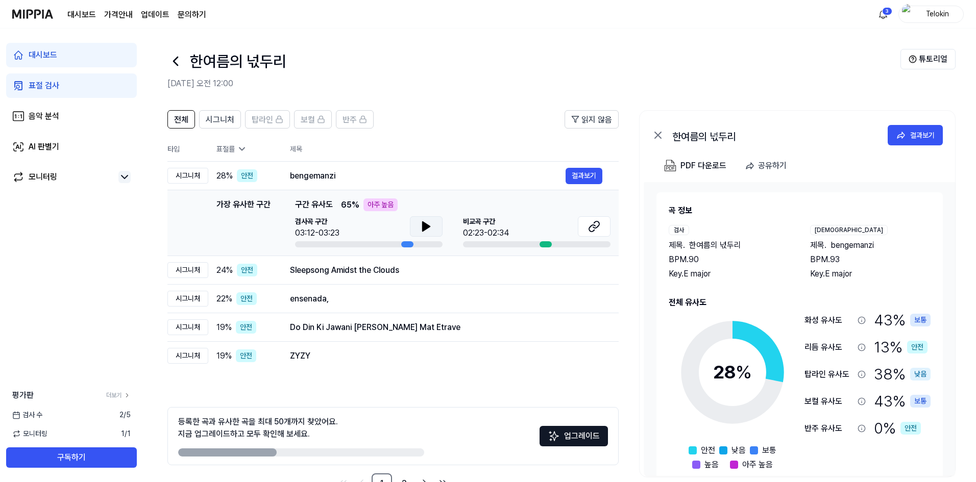
click at [433, 228] on button at bounding box center [426, 226] width 33 height 20
click at [590, 224] on icon at bounding box center [594, 227] width 12 height 12
click at [427, 272] on div "Sleepsong Amidst the Clouds" at bounding box center [428, 270] width 276 height 12
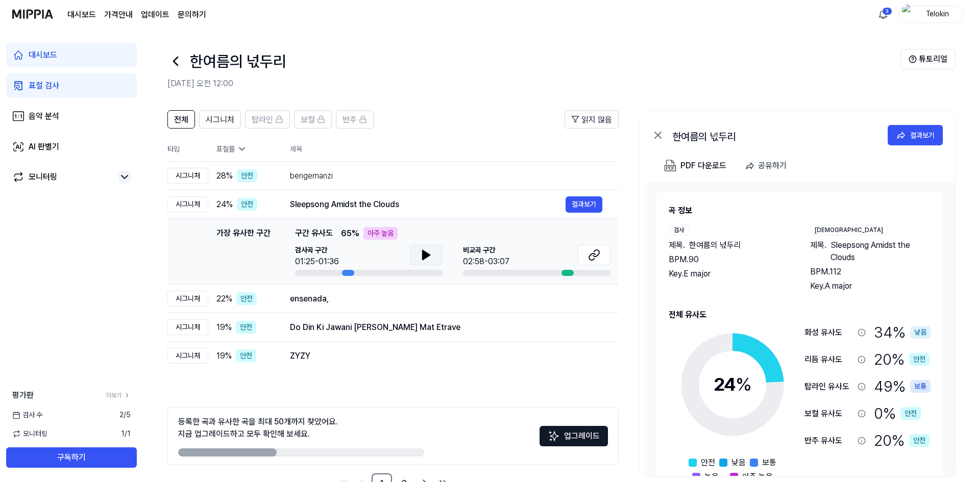
click at [429, 253] on icon at bounding box center [426, 255] width 12 height 12
click at [602, 256] on button at bounding box center [594, 255] width 33 height 20
click at [381, 326] on div "Do Din Ki Jawani [PERSON_NAME] Mat Etrave" at bounding box center [428, 328] width 276 height 12
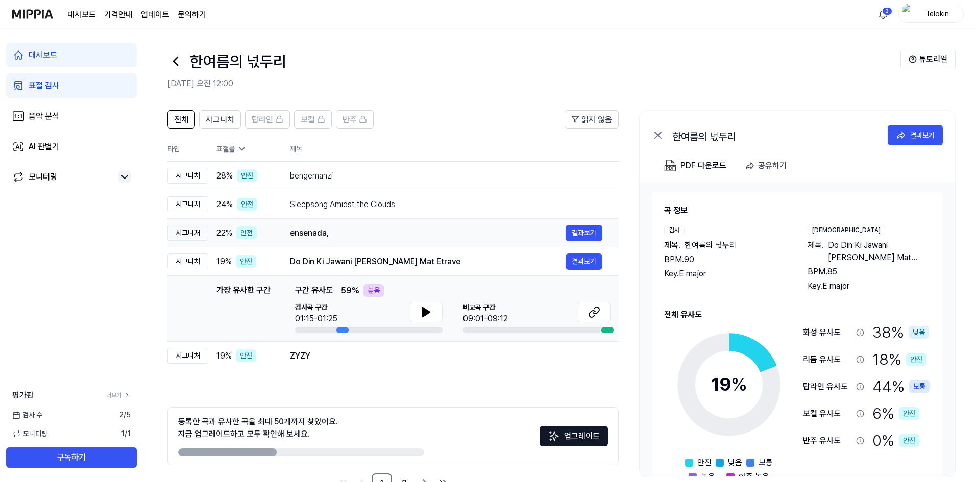
click at [388, 241] on td "ensenada, 결과보기" at bounding box center [446, 233] width 345 height 29
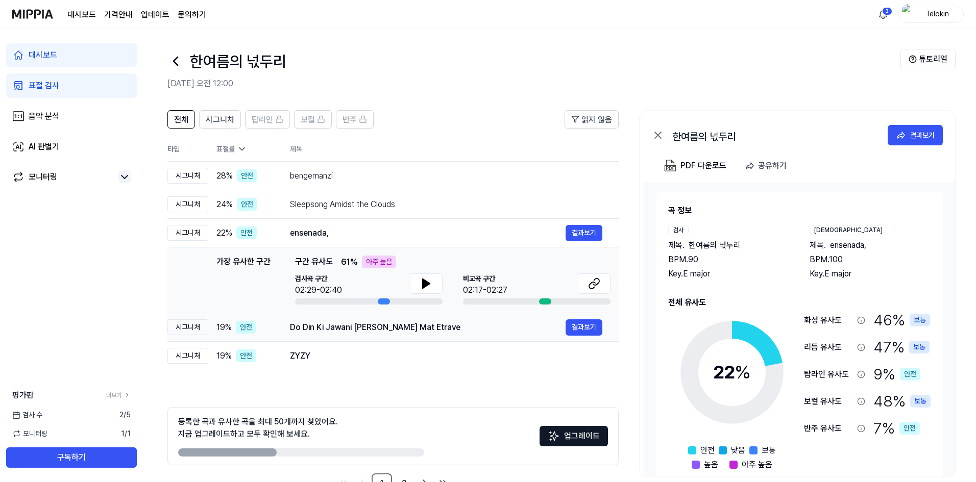
click at [433, 335] on div "Do Din Ki Jawani [PERSON_NAME] Mat Etrave 결과보기" at bounding box center [446, 328] width 312 height 16
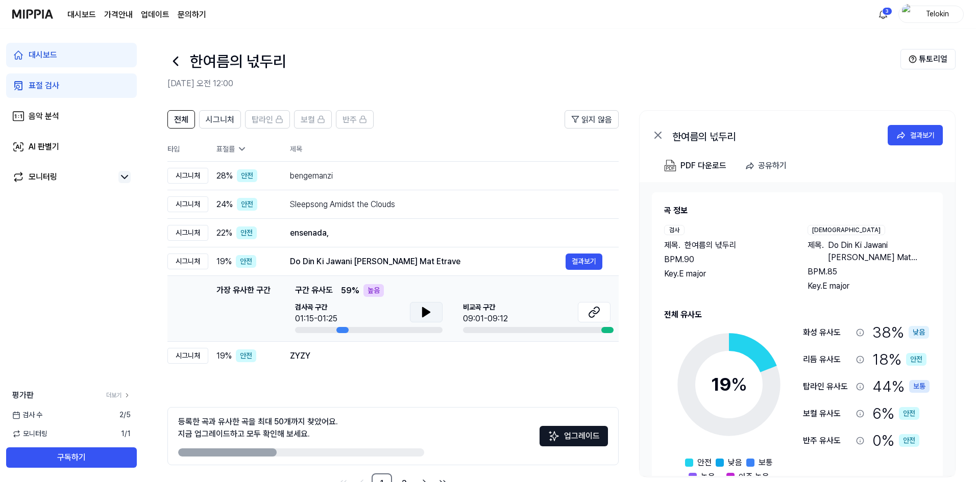
click at [430, 309] on icon at bounding box center [426, 312] width 12 height 12
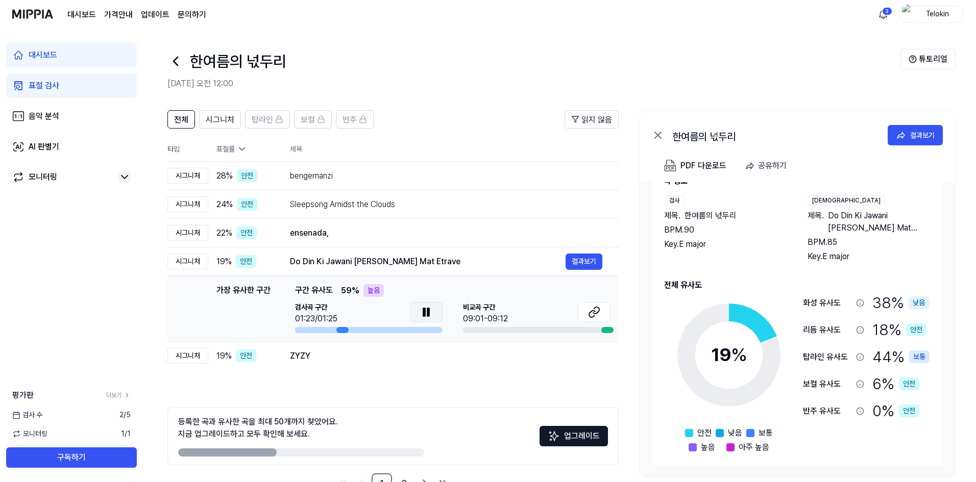
scroll to position [32, 0]
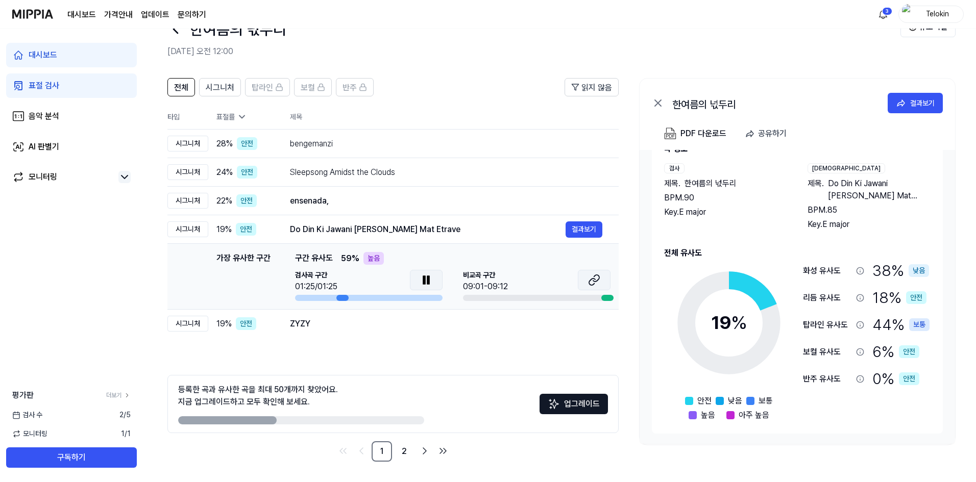
click at [602, 278] on button at bounding box center [594, 280] width 33 height 20
click at [354, 321] on div "ZYZY" at bounding box center [428, 324] width 276 height 12
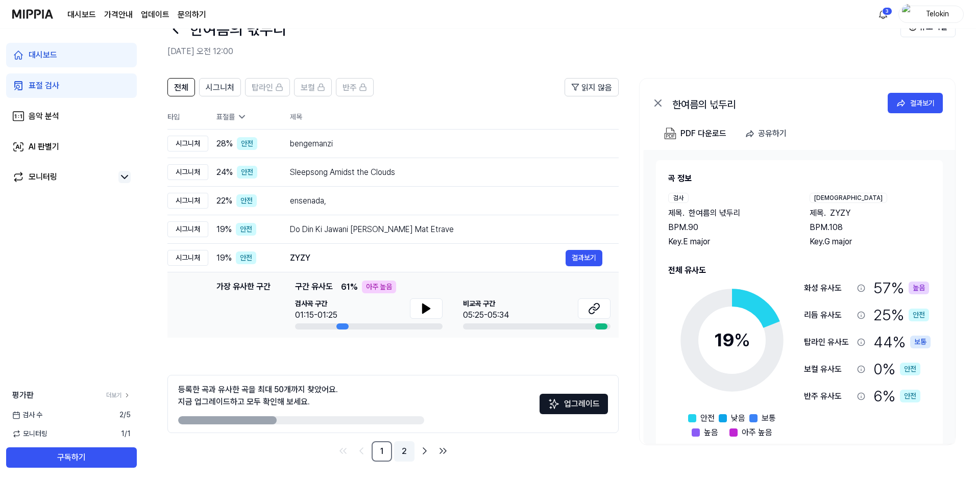
click at [397, 449] on link "2" at bounding box center [404, 452] width 20 height 20
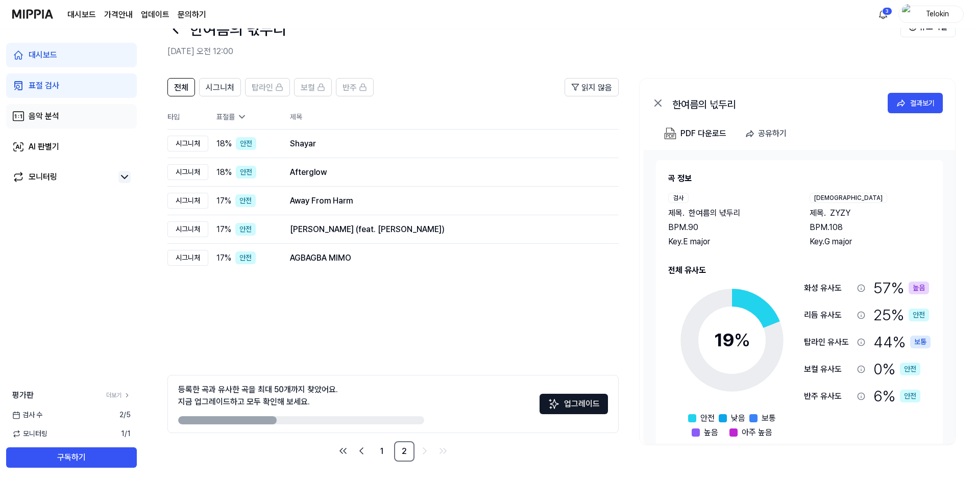
click at [81, 122] on link "음악 분석" at bounding box center [71, 116] width 131 height 25
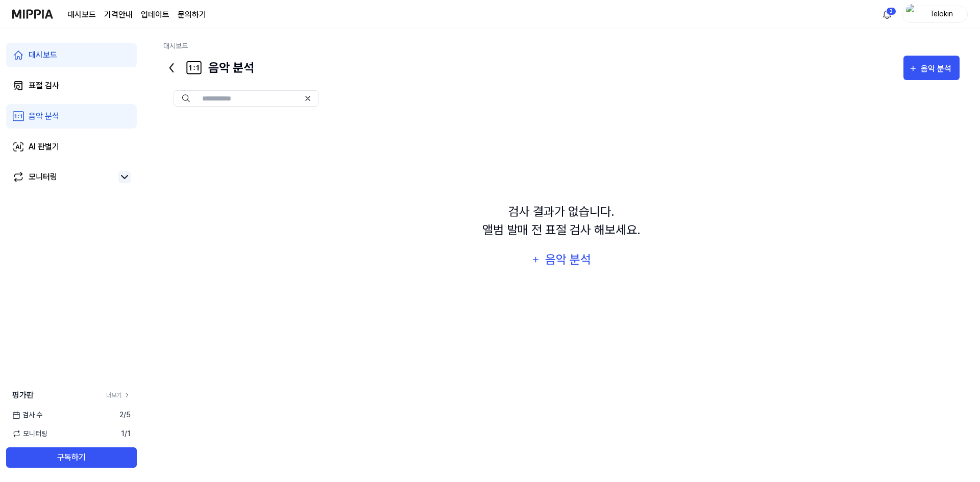
click at [88, 130] on div "대시보드 표절 검사 음악 분석 AI 판별기 모니터링" at bounding box center [71, 117] width 143 height 176
click at [87, 142] on link "AI 판별기" at bounding box center [71, 147] width 131 height 25
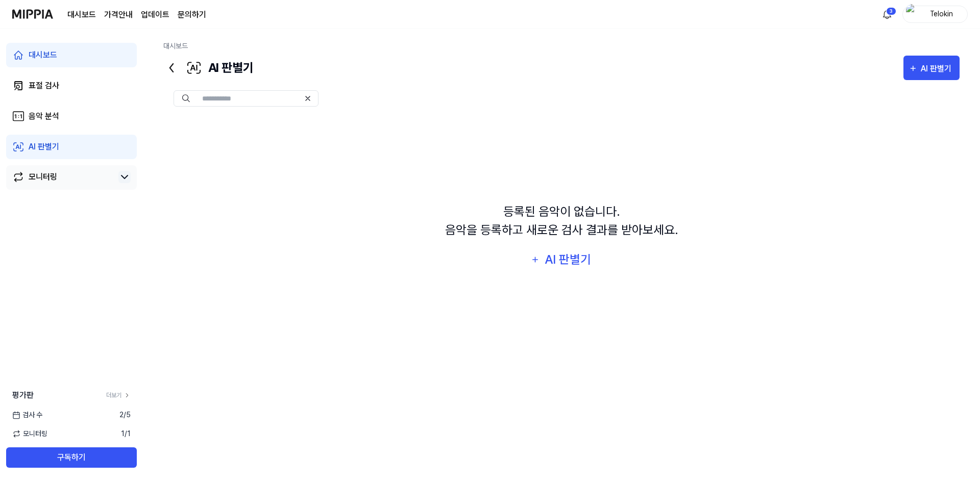
click at [77, 173] on link "모니터링" at bounding box center [63, 177] width 102 height 12
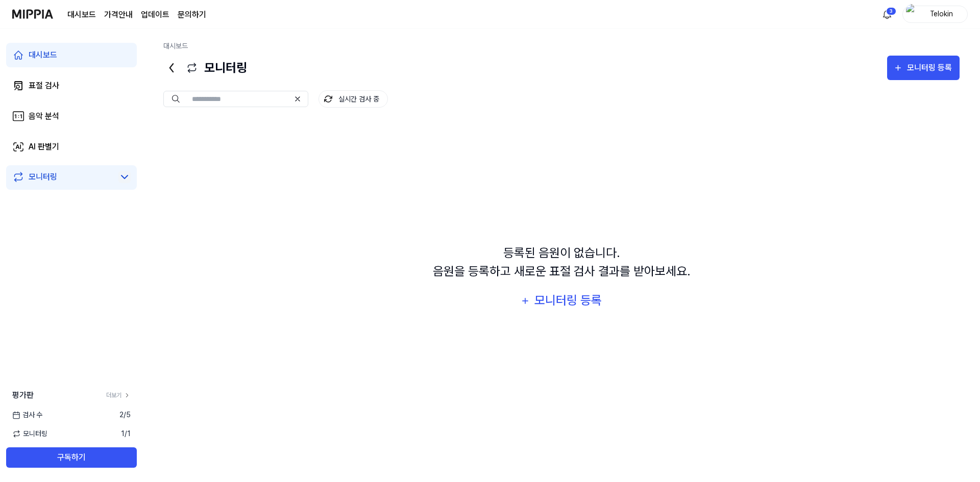
click at [130, 178] on icon at bounding box center [124, 177] width 12 height 12
click at [125, 179] on icon at bounding box center [124, 177] width 12 height 12
click at [72, 81] on link "표절 검사" at bounding box center [71, 86] width 131 height 25
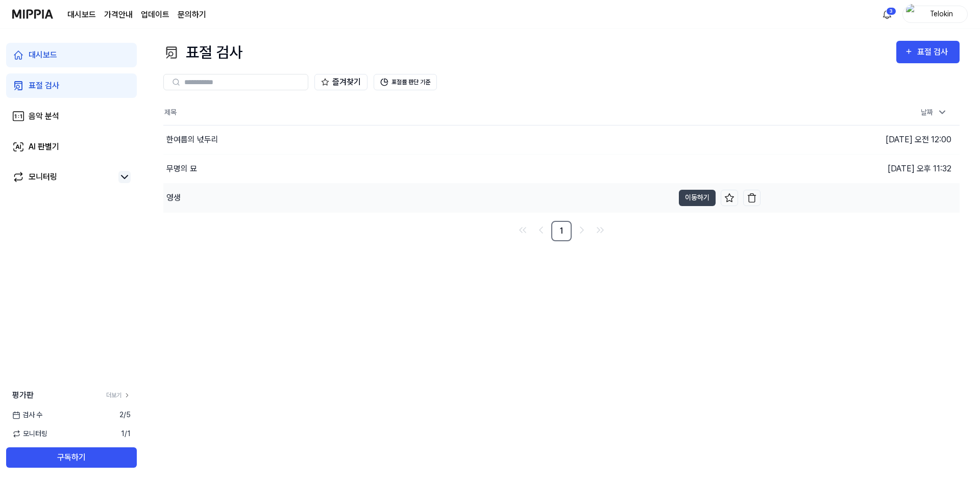
click at [208, 187] on div "영생" at bounding box center [418, 198] width 511 height 29
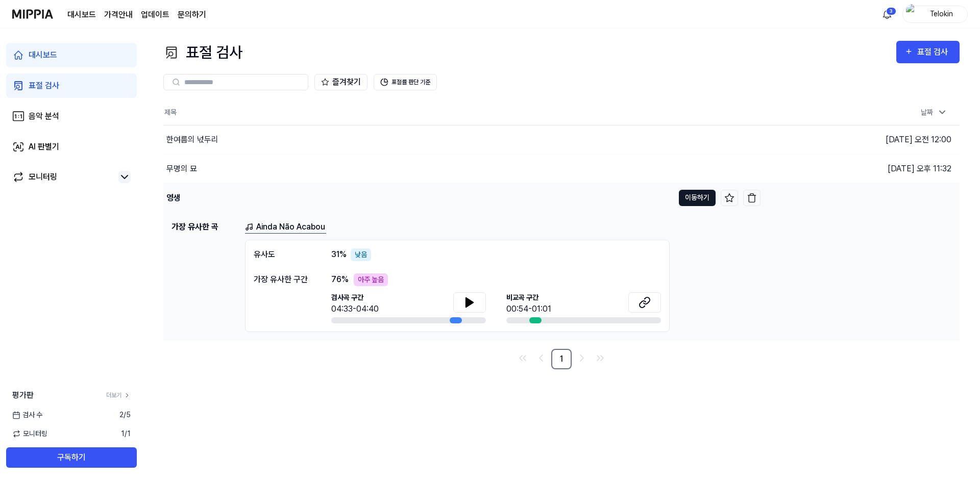
click at [686, 193] on button "이동하기" at bounding box center [697, 198] width 37 height 16
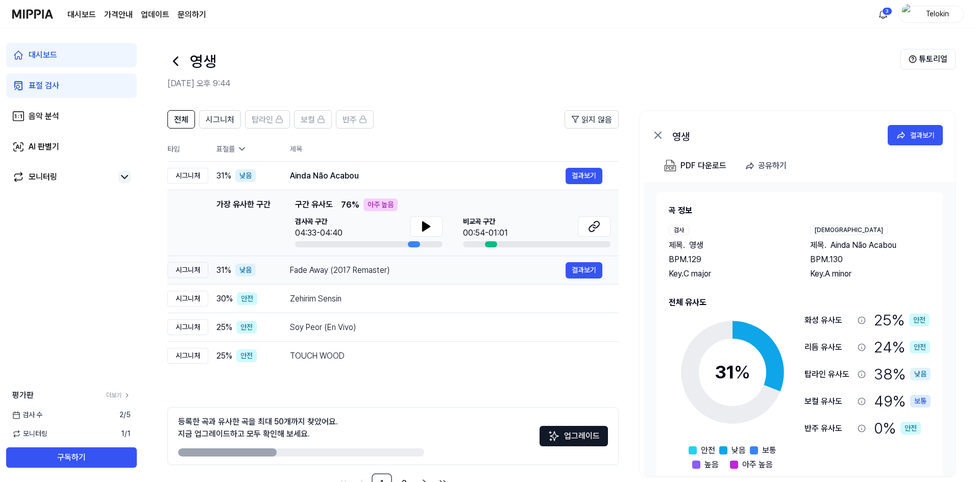
click at [385, 270] on div "Fade Away (2017 Remaster)" at bounding box center [428, 270] width 276 height 12
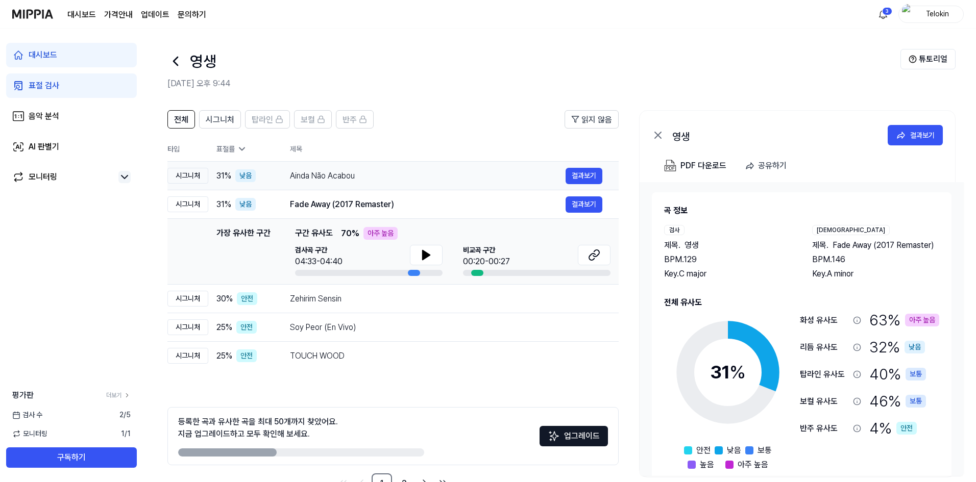
click at [422, 178] on div "Ainda Não Acabou" at bounding box center [428, 176] width 276 height 12
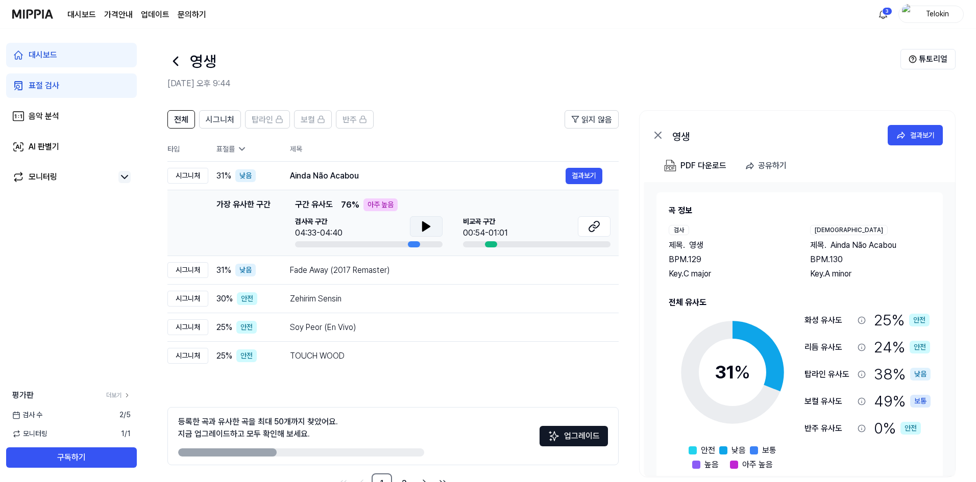
click at [425, 230] on icon at bounding box center [426, 226] width 7 height 9
click at [590, 226] on icon at bounding box center [594, 227] width 12 height 12
click at [427, 270] on div "Fade Away (2017 Remaster)" at bounding box center [428, 270] width 276 height 12
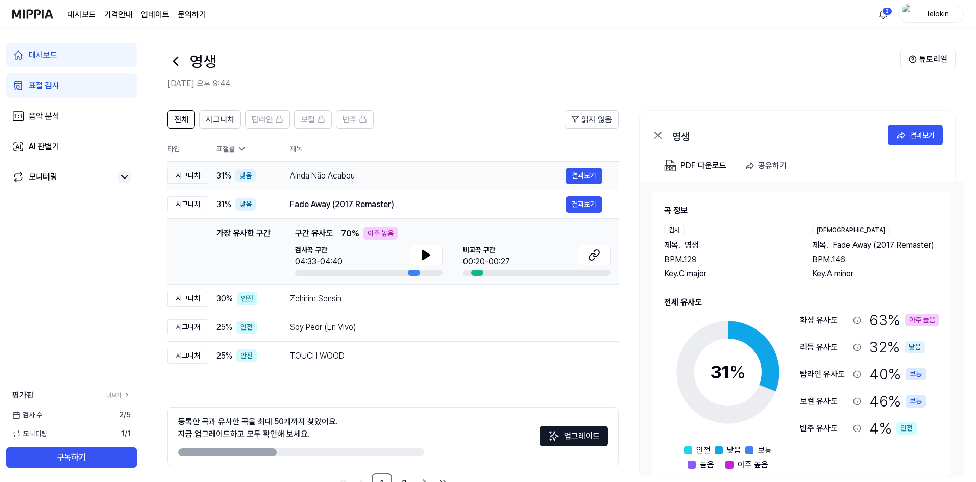
click at [422, 182] on div "Ainda Não Acabou" at bounding box center [428, 176] width 276 height 12
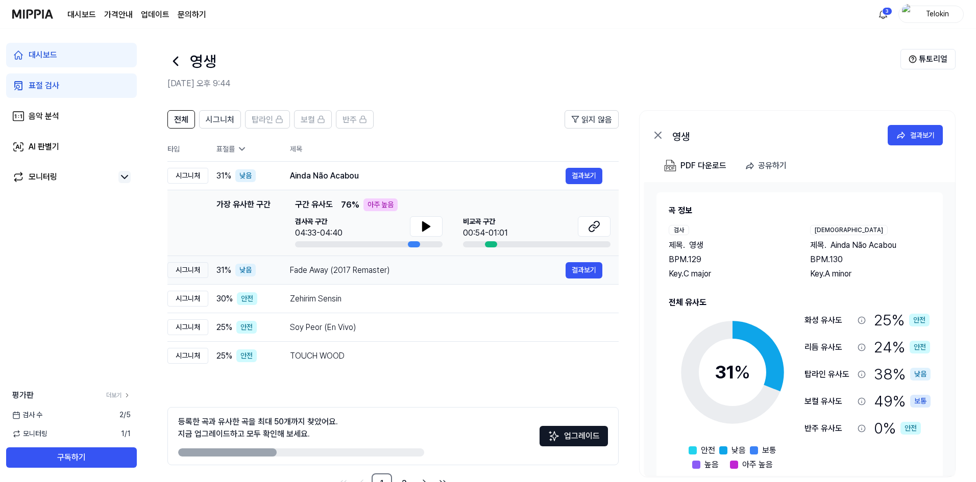
click at [432, 267] on div "Fade Away (2017 Remaster)" at bounding box center [428, 270] width 276 height 12
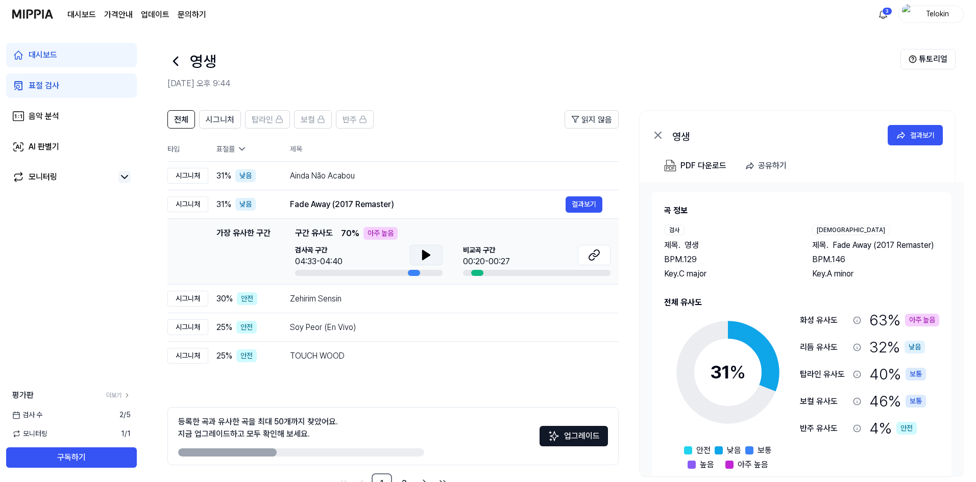
click at [423, 257] on icon at bounding box center [426, 255] width 7 height 9
click at [390, 182] on div "Ainda Não Acabou 결과보기" at bounding box center [446, 176] width 312 height 16
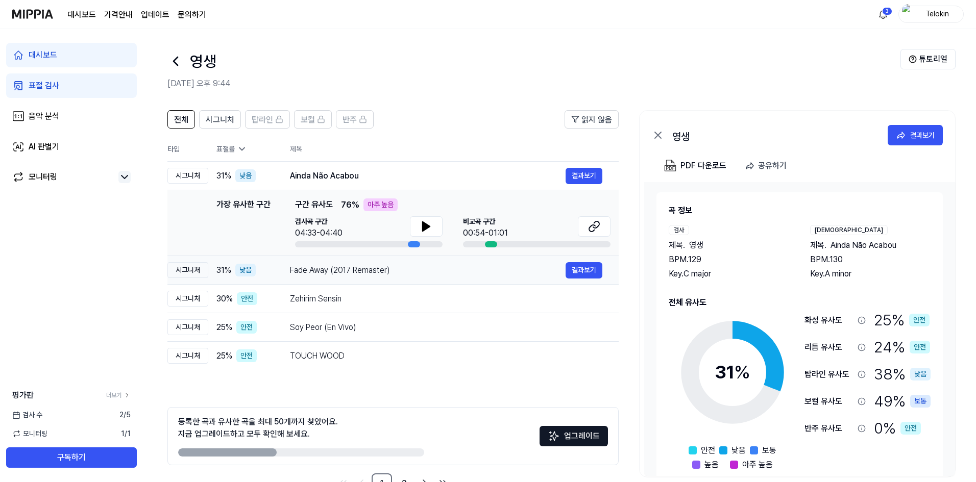
click at [371, 276] on div "Fade Away (2017 Remaster)" at bounding box center [428, 270] width 276 height 12
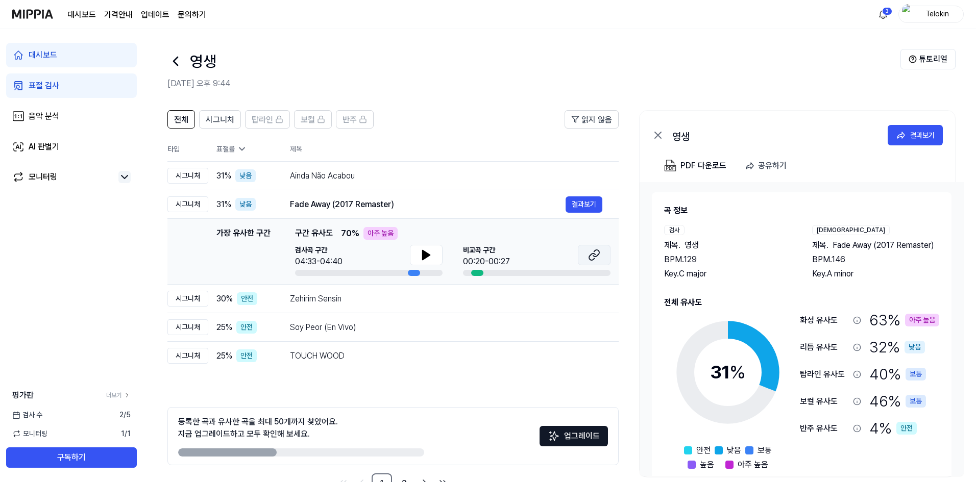
click at [593, 252] on icon at bounding box center [594, 255] width 12 height 12
click at [525, 168] on div "Ainda Não Acabou 결과보기" at bounding box center [446, 176] width 312 height 16
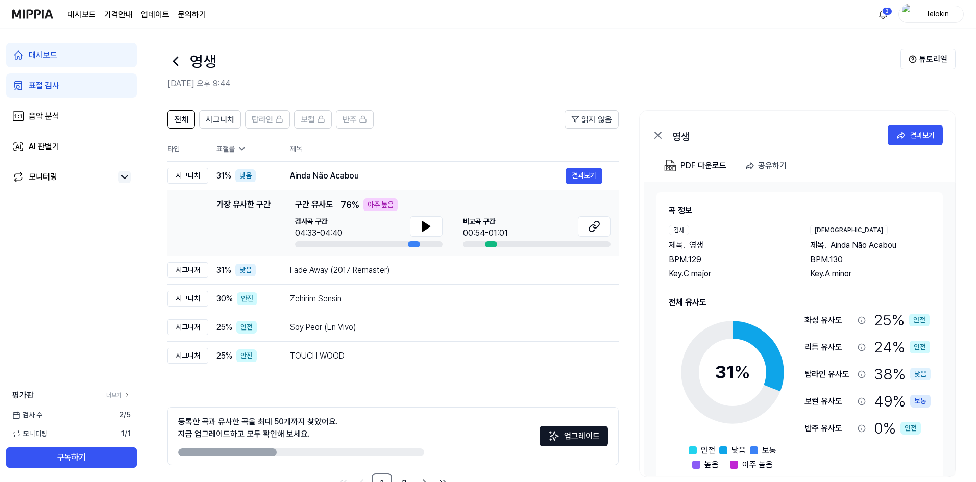
click at [514, 125] on header "전체 시그니처 탑라인 보컬 반주 읽지 않음" at bounding box center [392, 123] width 451 height 27
click at [700, 164] on div "PDF 다운로드" at bounding box center [704, 165] width 46 height 13
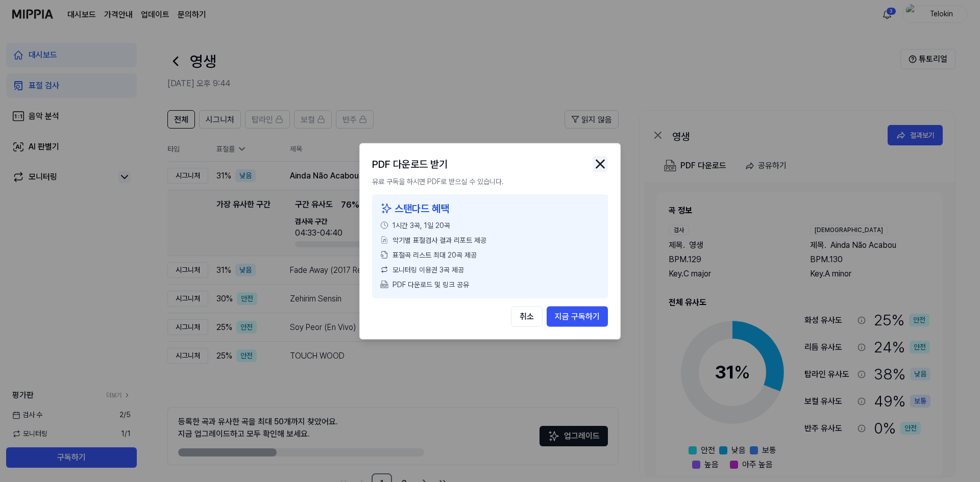
click at [604, 166] on img "button" at bounding box center [600, 163] width 15 height 15
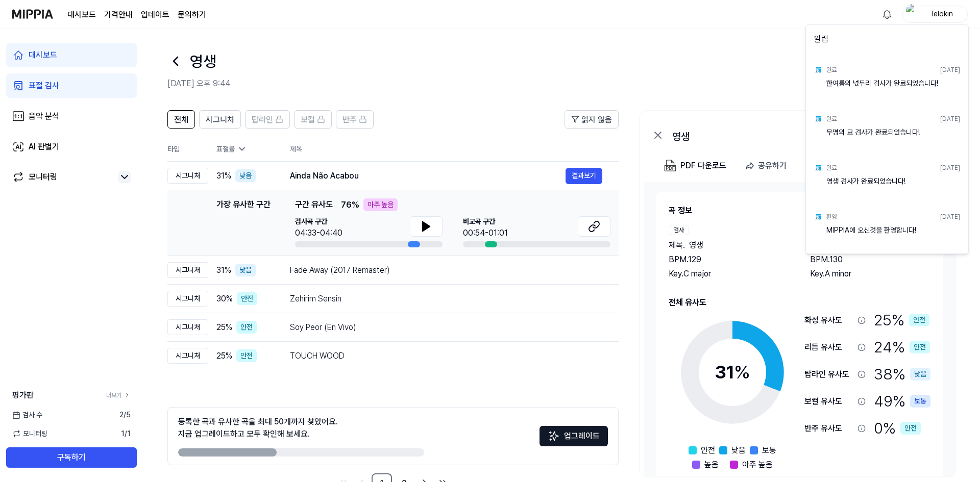
click at [883, 12] on html "대시보드 가격안내 업데이트 문의하기 Telokin 대시보드 표절 검사 음악 분석 AI 판별기 모니터링 평가판 더보기 검사 [DATE] 모니터링…" at bounding box center [490, 241] width 980 height 482
